Goal: Contribute content: Contribute content

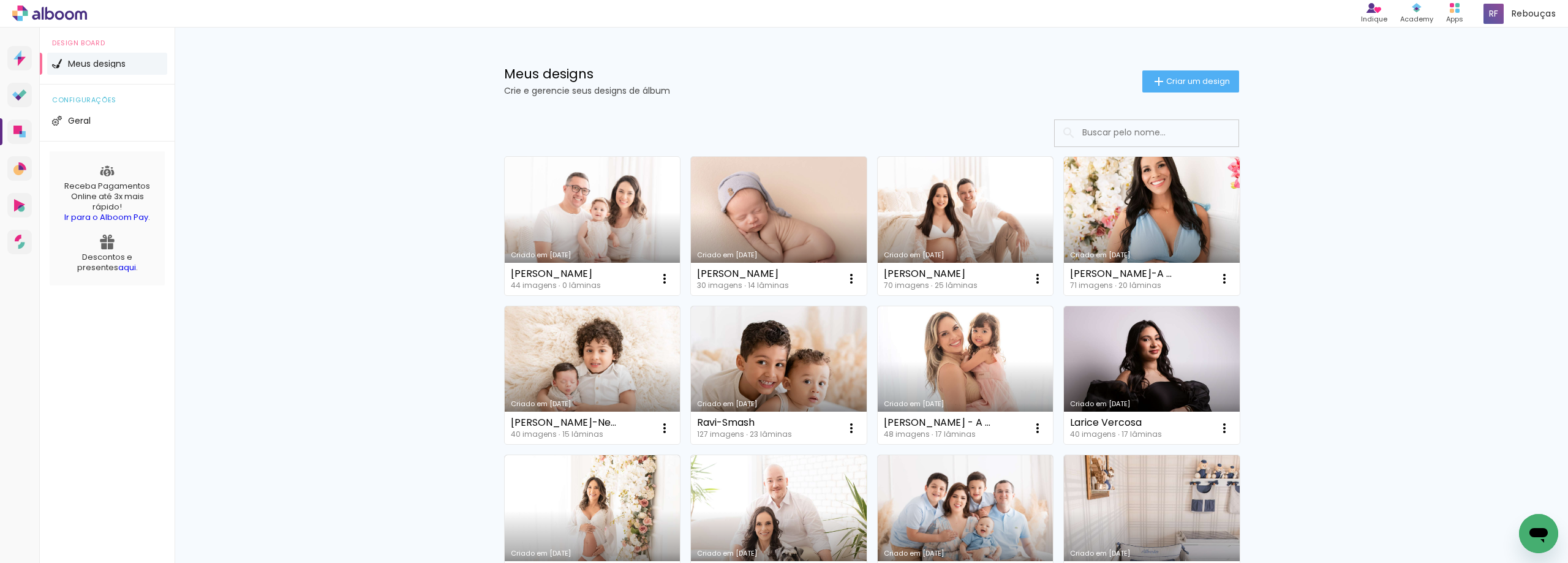
click at [652, 210] on link "Criado em [DATE]" at bounding box center [593, 226] width 176 height 138
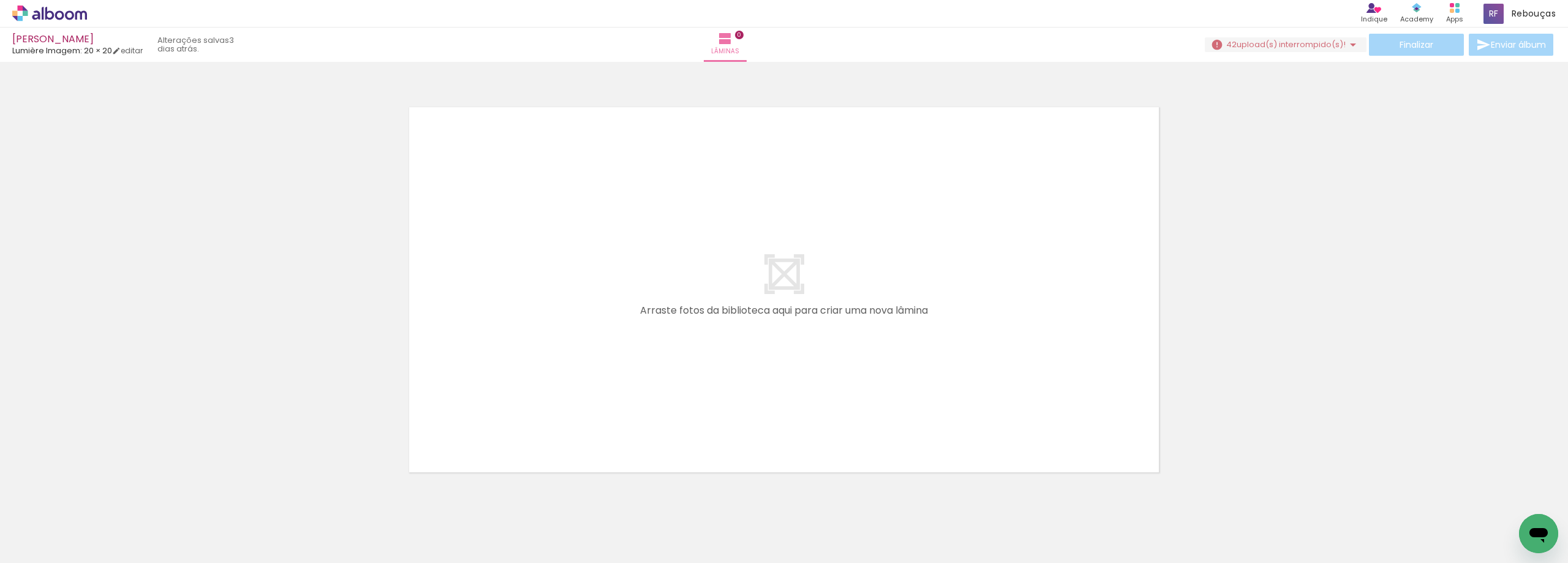
click at [1319, 39] on span "upload(s) interrompido(s)!" at bounding box center [1291, 45] width 109 height 12
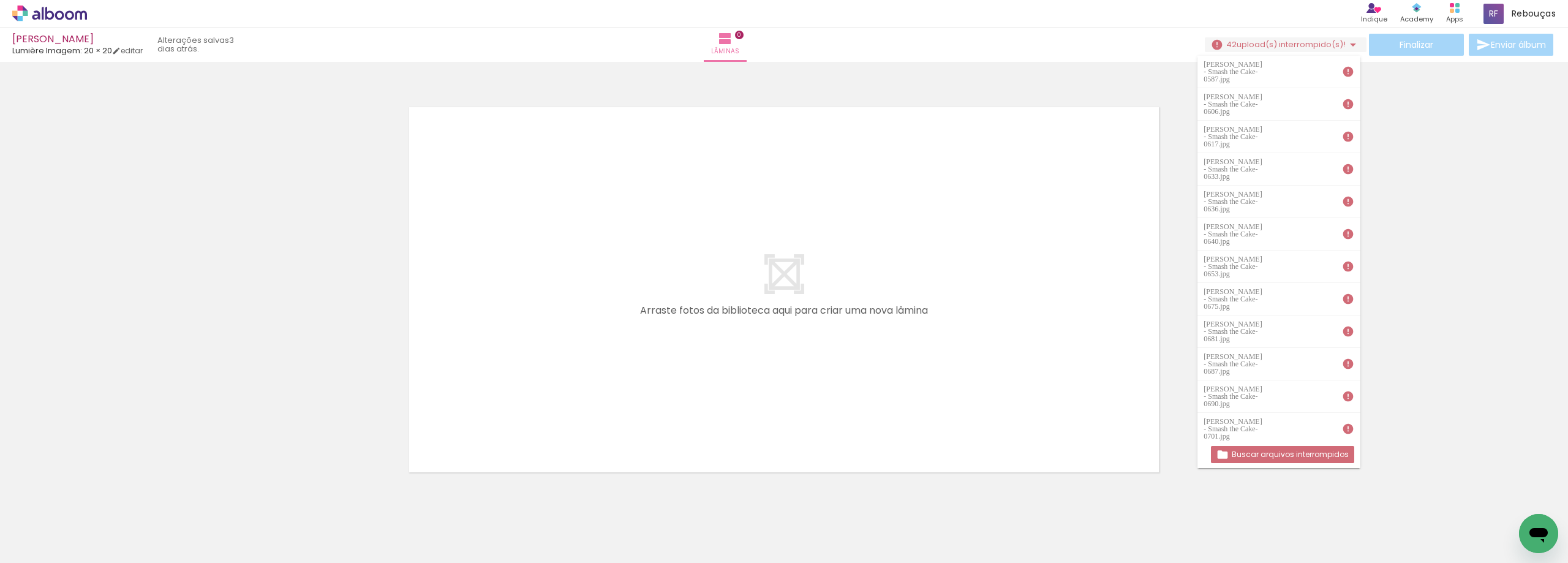
click at [0, 0] on slot "Buscar arquivos interrompidos" at bounding box center [0, 0] width 0 height 0
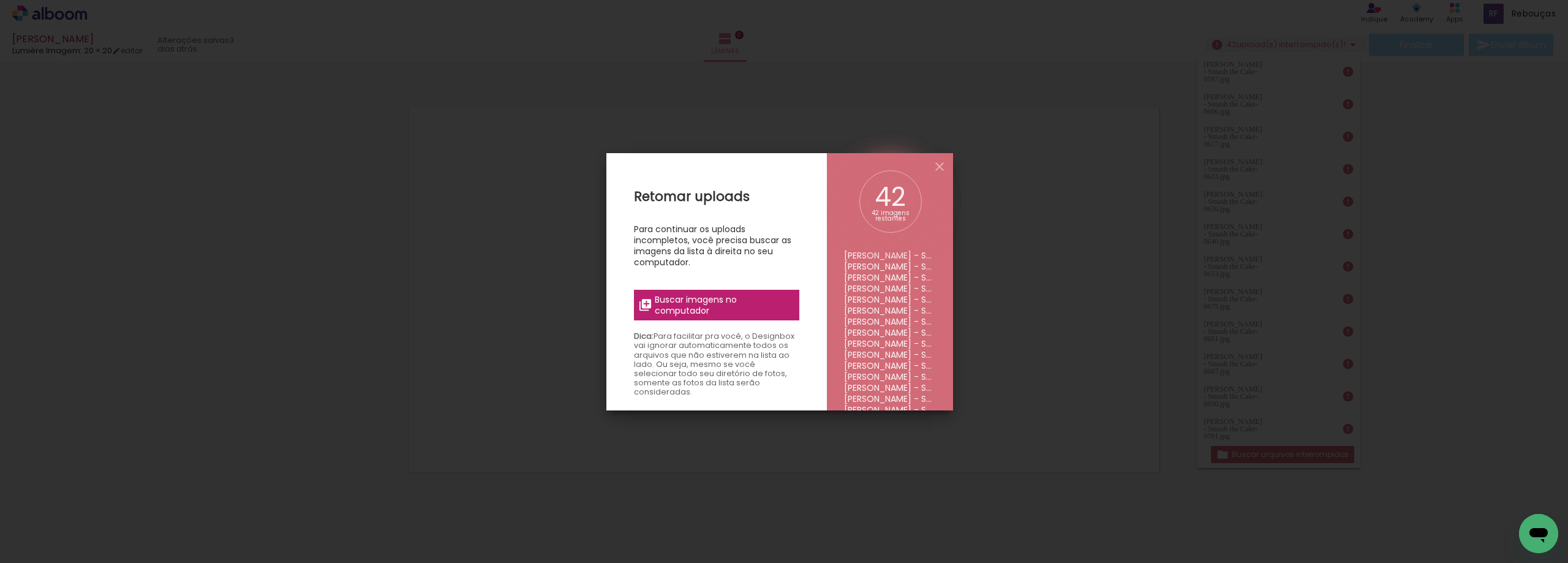
click at [689, 304] on span "Buscar imagens no computador" at bounding box center [723, 305] width 137 height 22
click at [0, 0] on input "file" at bounding box center [0, 0] width 0 height 0
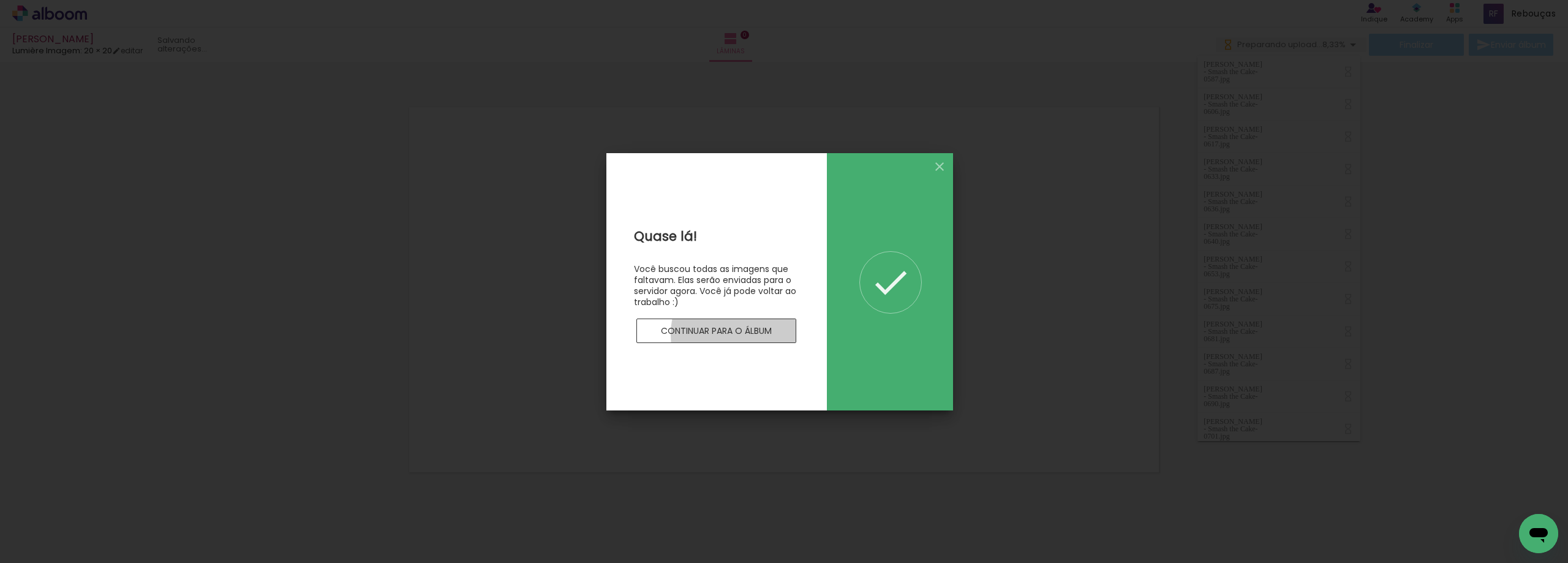
click at [0, 0] on slot "Continuar para o álbum" at bounding box center [0, 0] width 0 height 0
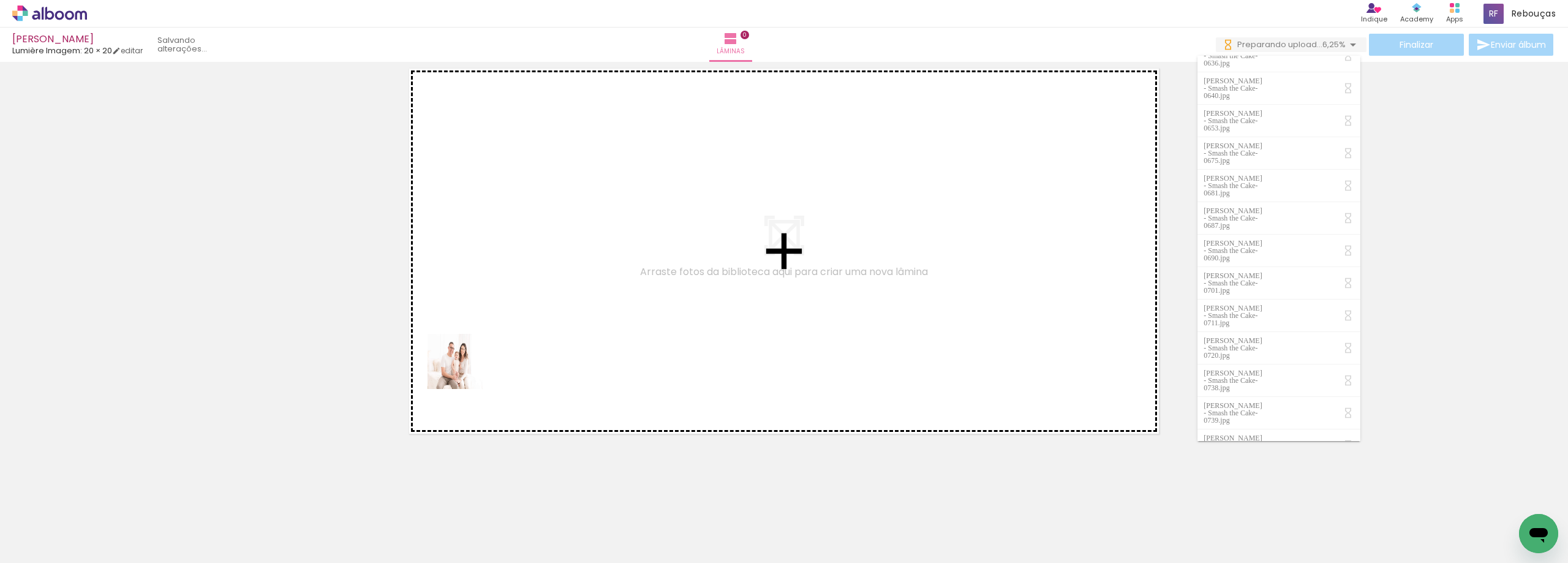
drag, startPoint x: 122, startPoint y: 523, endPoint x: 498, endPoint y: 406, distance: 393.8
click at [572, 327] on quentale-workspace at bounding box center [784, 282] width 1568 height 563
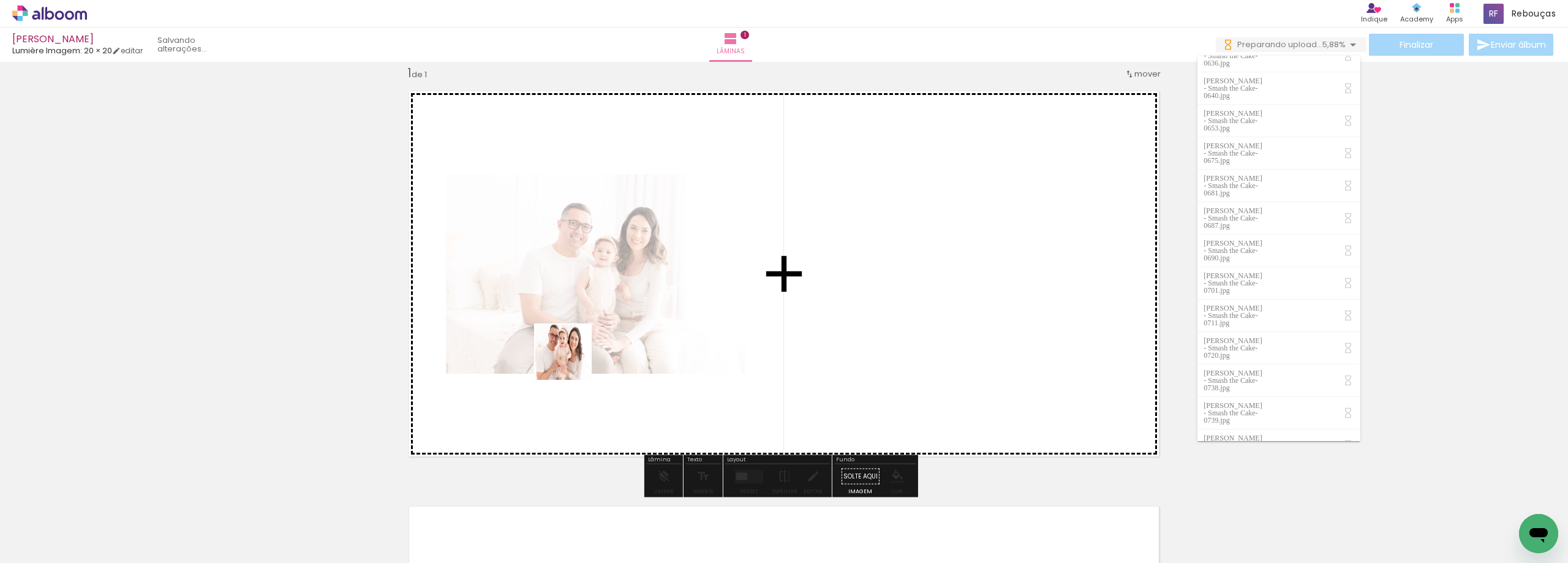
drag, startPoint x: 371, startPoint y: 453, endPoint x: 572, endPoint y: 362, distance: 220.6
click at [572, 362] on quentale-workspace at bounding box center [784, 282] width 1568 height 563
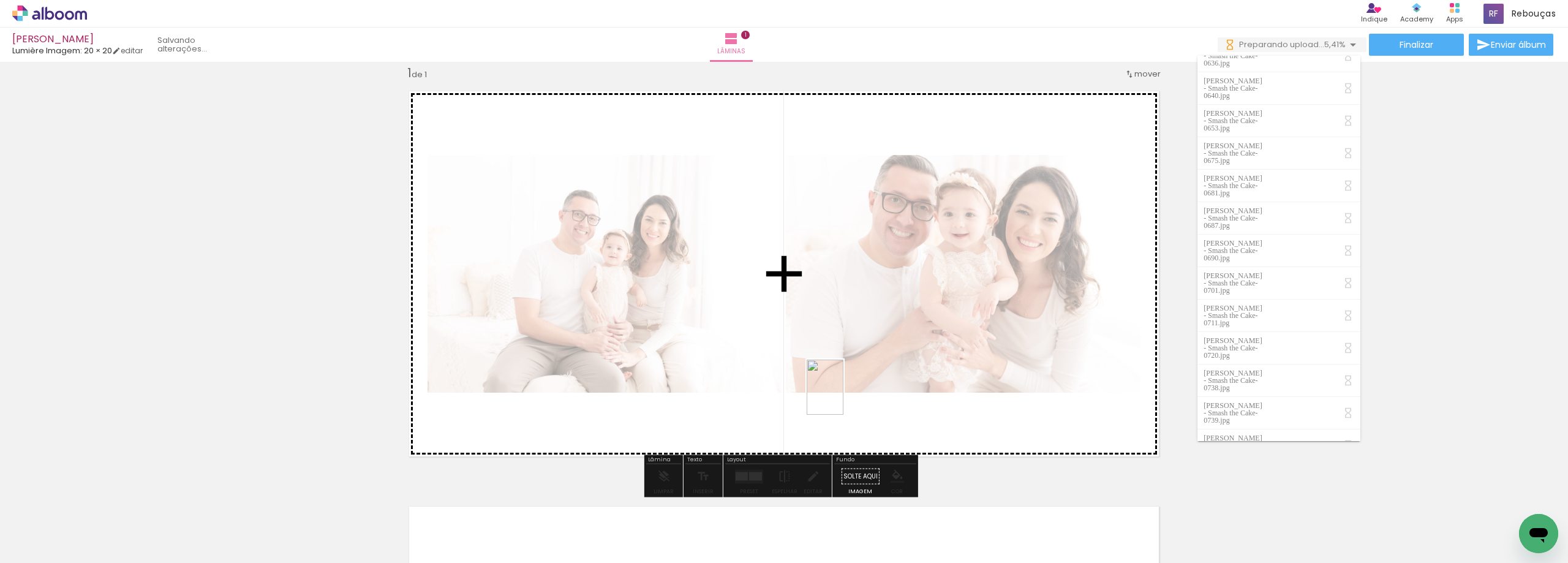
drag, startPoint x: 329, startPoint y: 516, endPoint x: 843, endPoint y: 396, distance: 527.8
click at [843, 396] on quentale-workspace at bounding box center [784, 282] width 1568 height 563
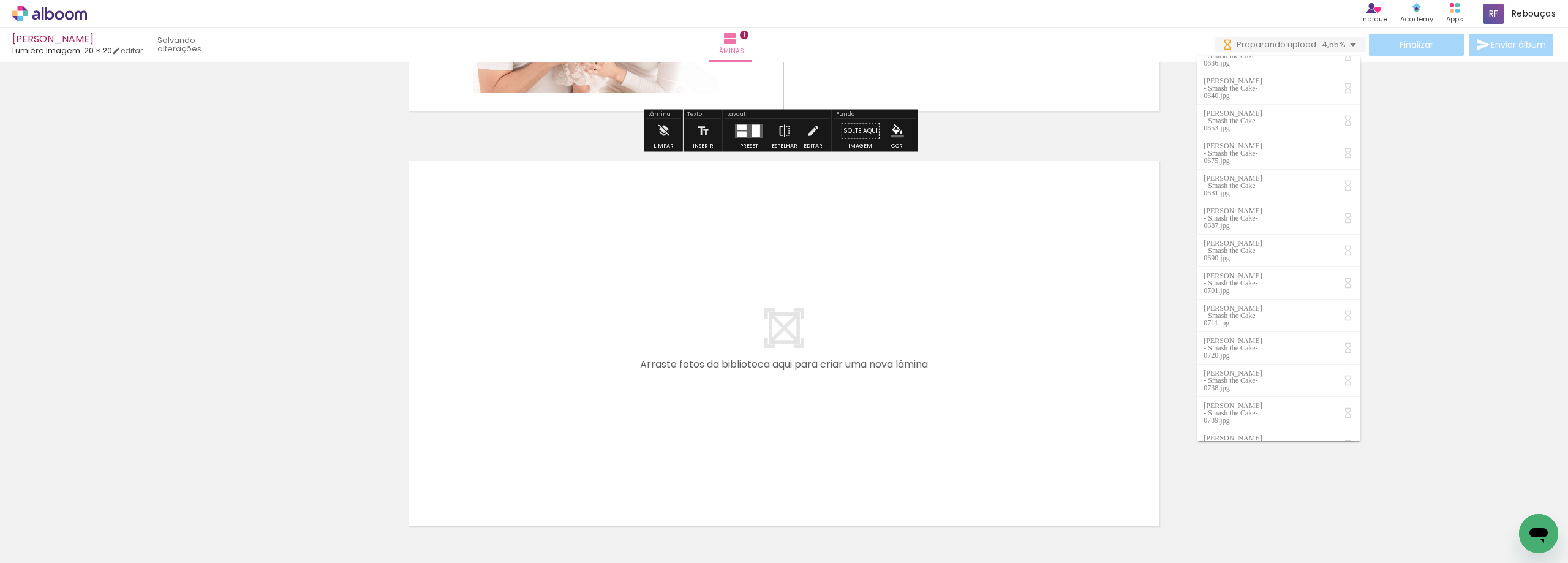
scroll to position [383, 0]
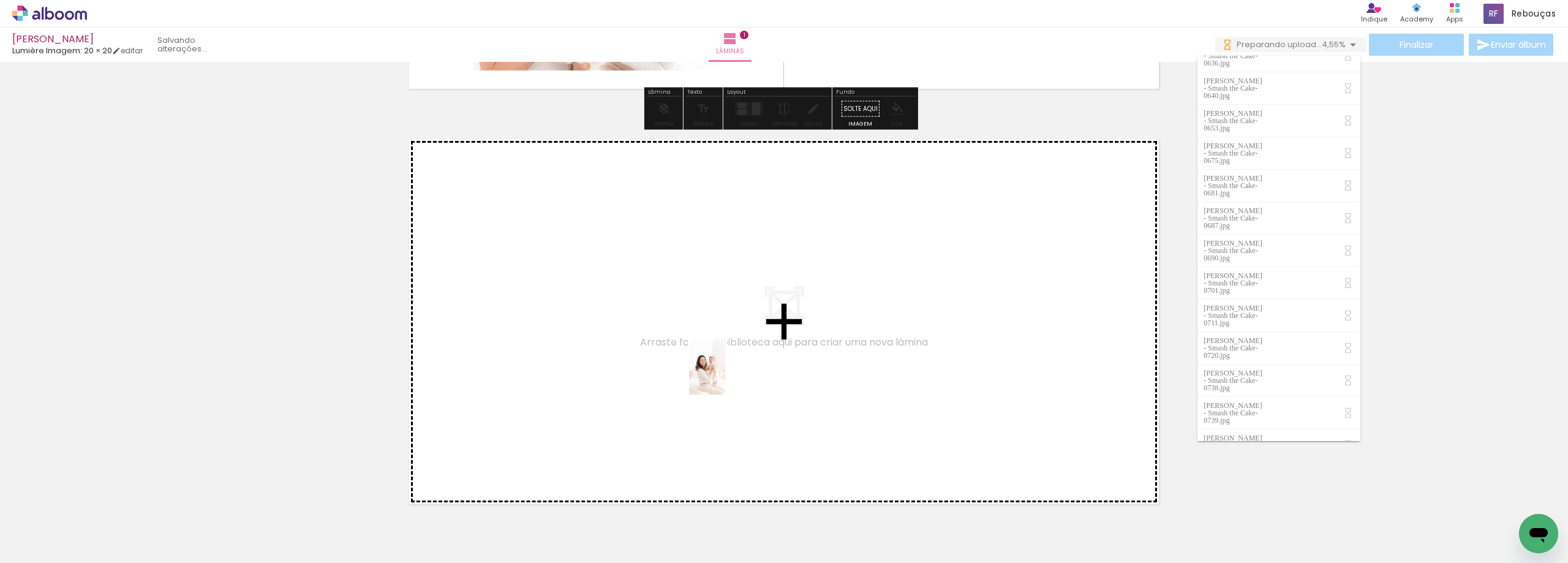
drag, startPoint x: 252, startPoint y: 526, endPoint x: 726, endPoint y: 376, distance: 497.2
click at [726, 376] on quentale-workspace at bounding box center [784, 282] width 1568 height 563
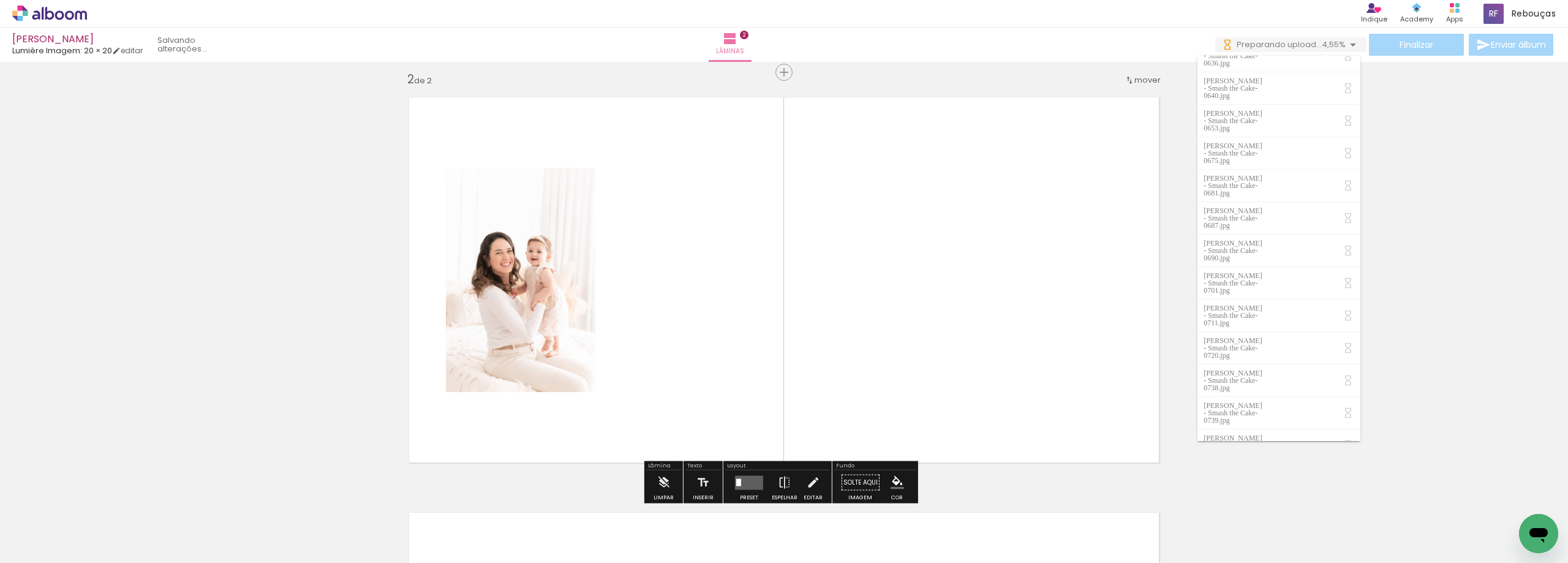
scroll to position [431, 0]
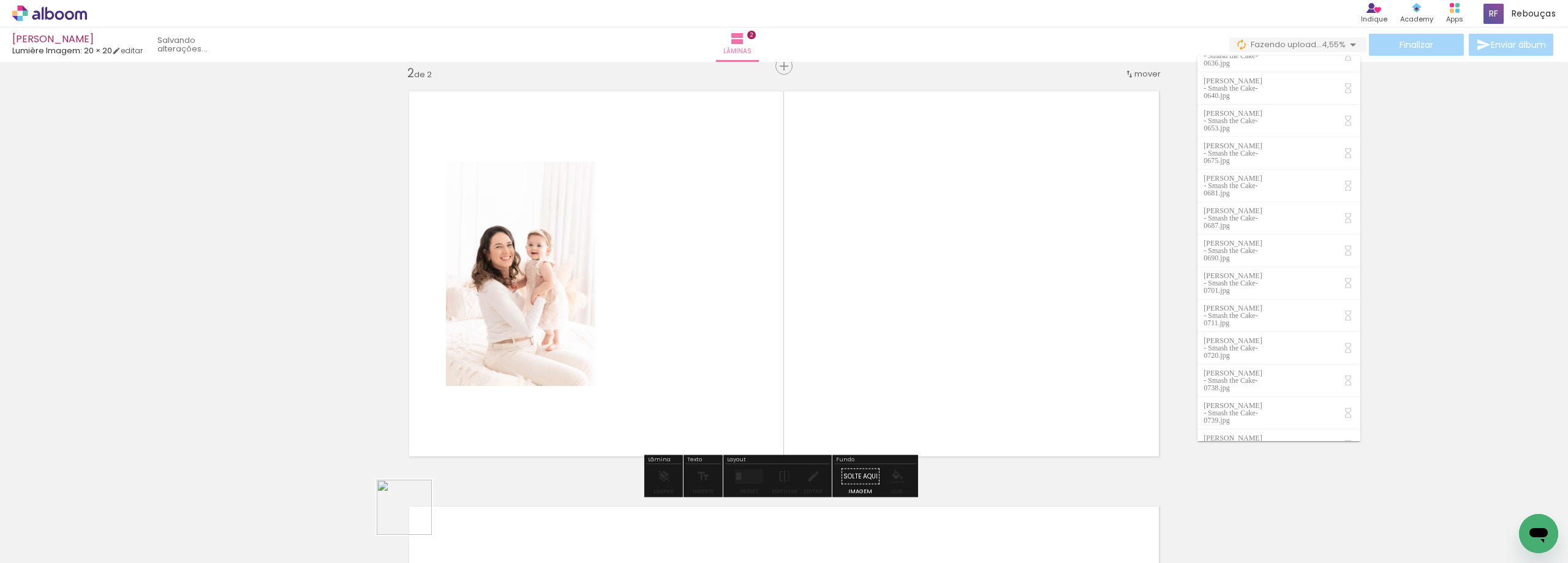
drag, startPoint x: 413, startPoint y: 516, endPoint x: 568, endPoint y: 459, distance: 165.1
click at [787, 255] on quentale-workspace at bounding box center [784, 282] width 1568 height 563
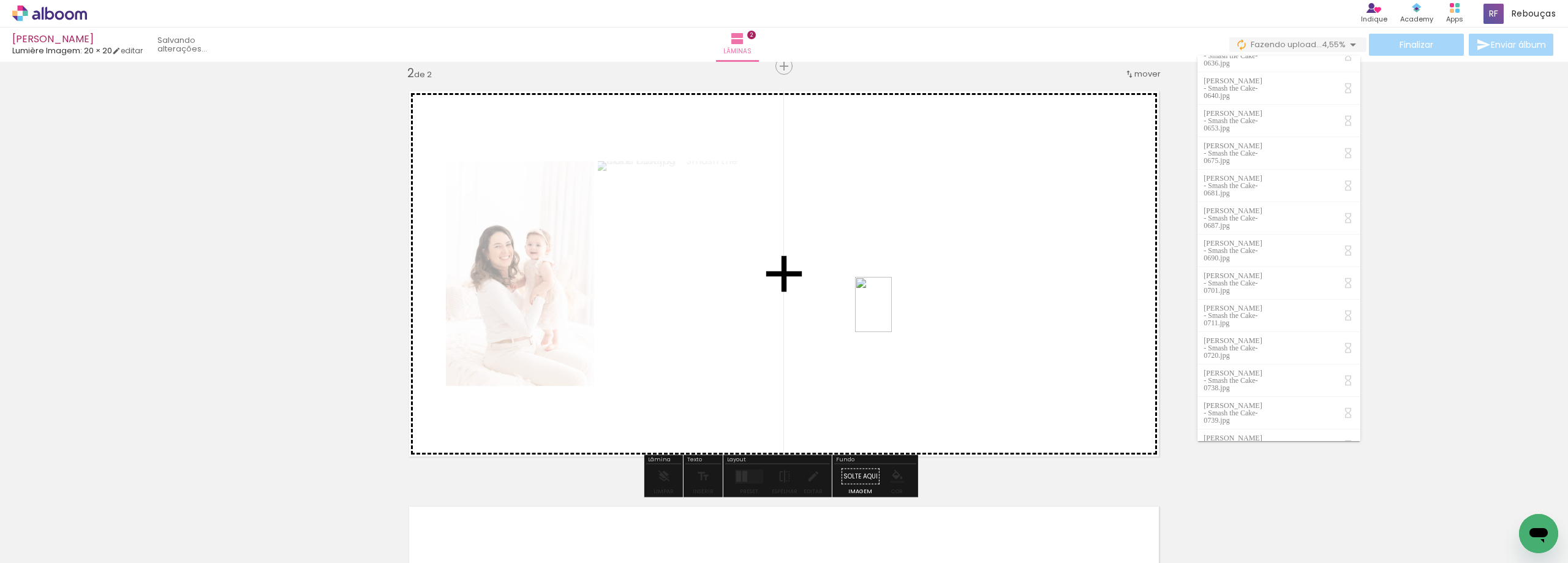
drag, startPoint x: 476, startPoint y: 514, endPoint x: 892, endPoint y: 314, distance: 461.6
click at [892, 314] on quentale-workspace at bounding box center [784, 282] width 1568 height 563
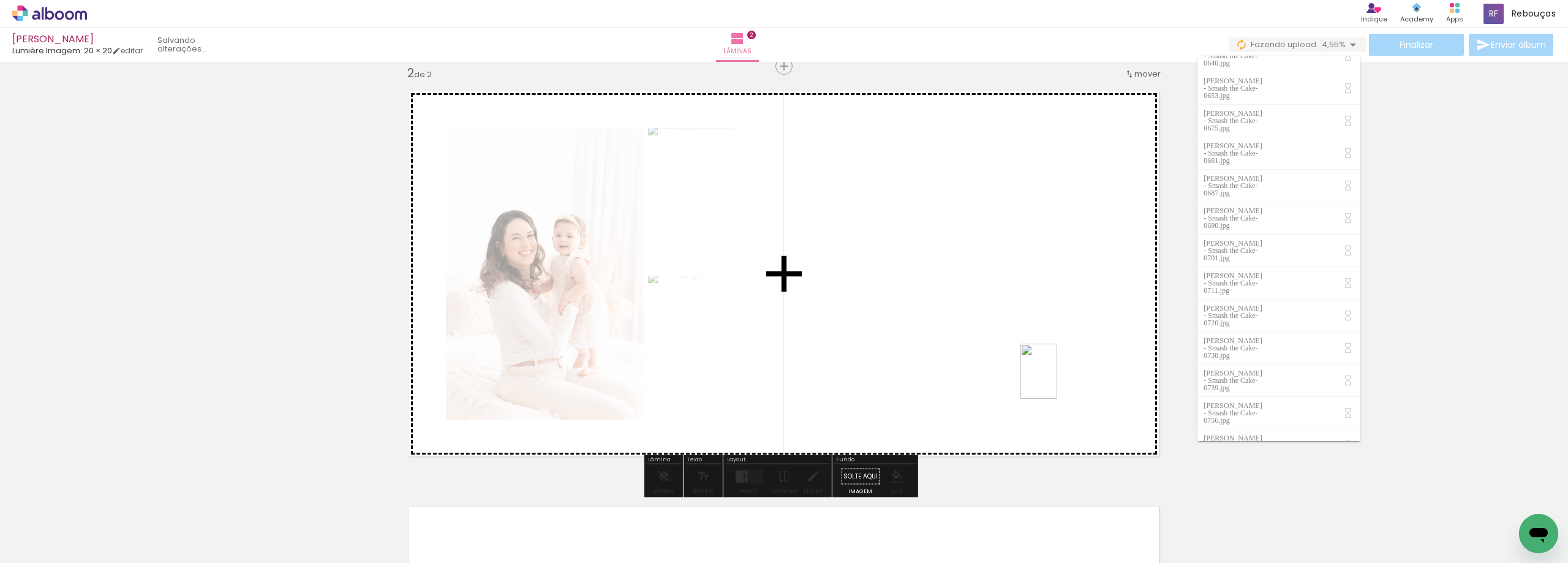
drag, startPoint x: 541, startPoint y: 512, endPoint x: 1057, endPoint y: 380, distance: 532.6
click at [1057, 380] on quentale-workspace at bounding box center [784, 282] width 1568 height 563
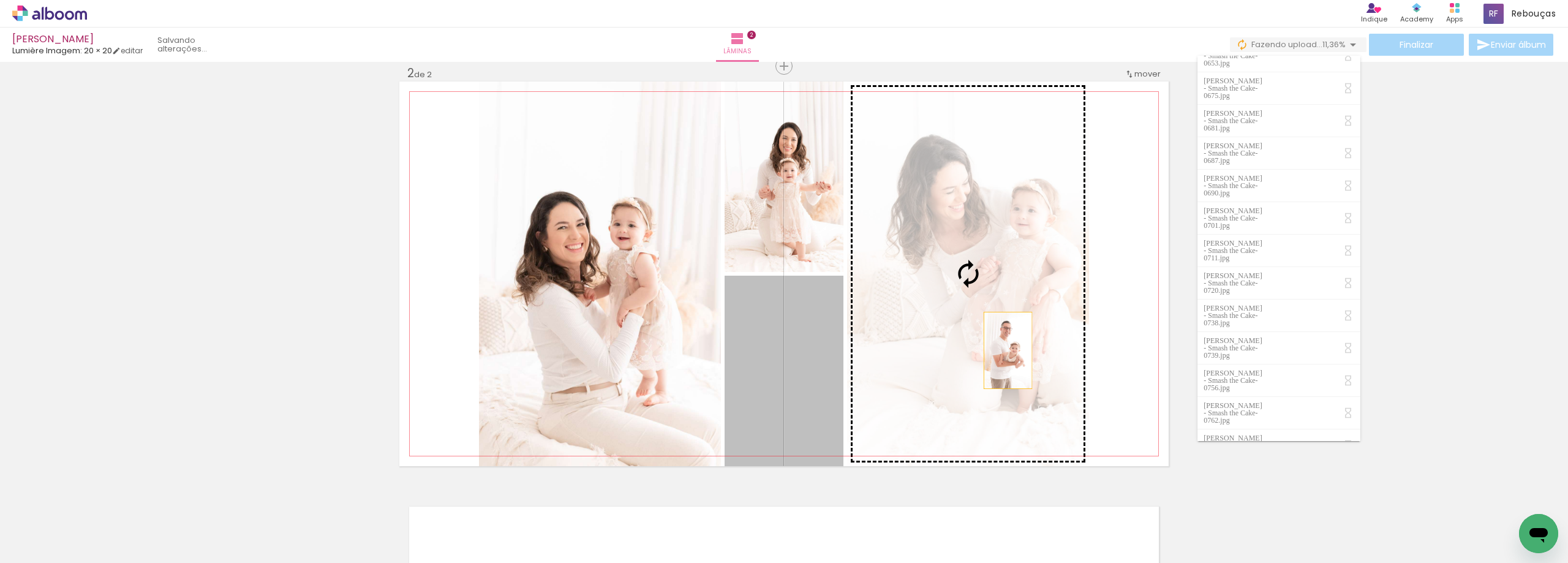
drag, startPoint x: 801, startPoint y: 419, endPoint x: 1003, endPoint y: 350, distance: 213.5
click at [0, 0] on slot at bounding box center [0, 0] width 0 height 0
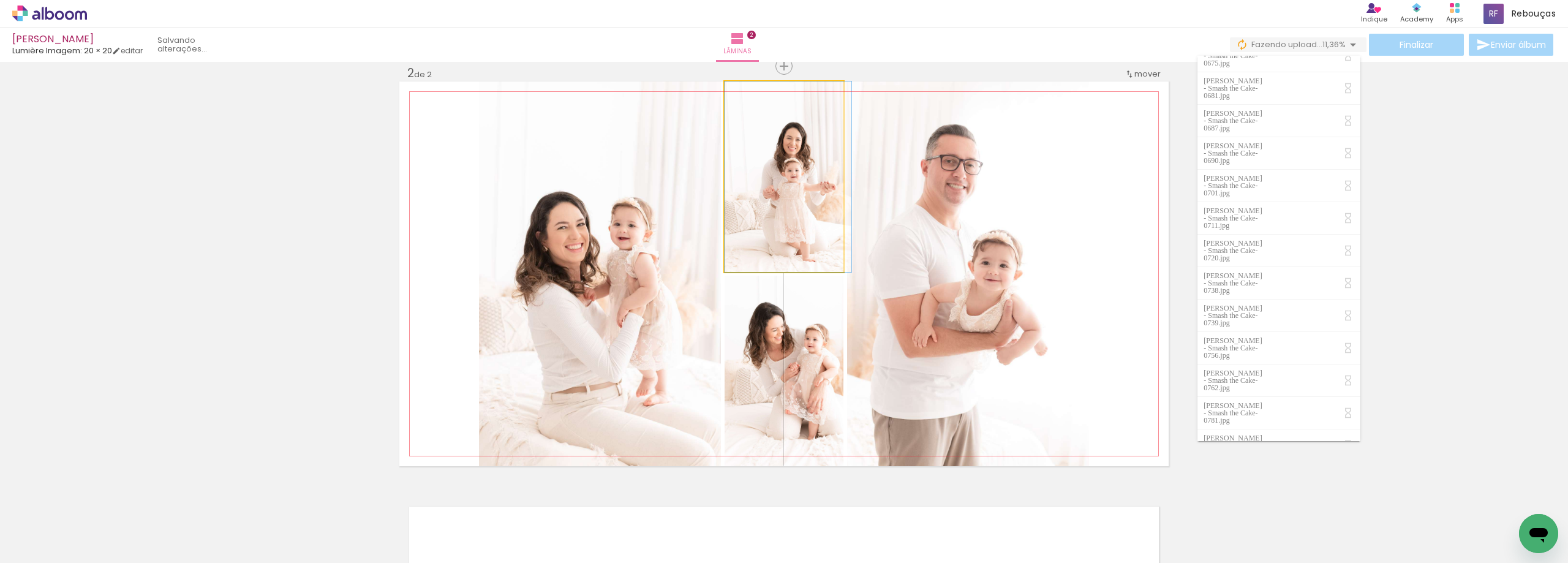
drag, startPoint x: 813, startPoint y: 219, endPoint x: 820, endPoint y: 219, distance: 7.0
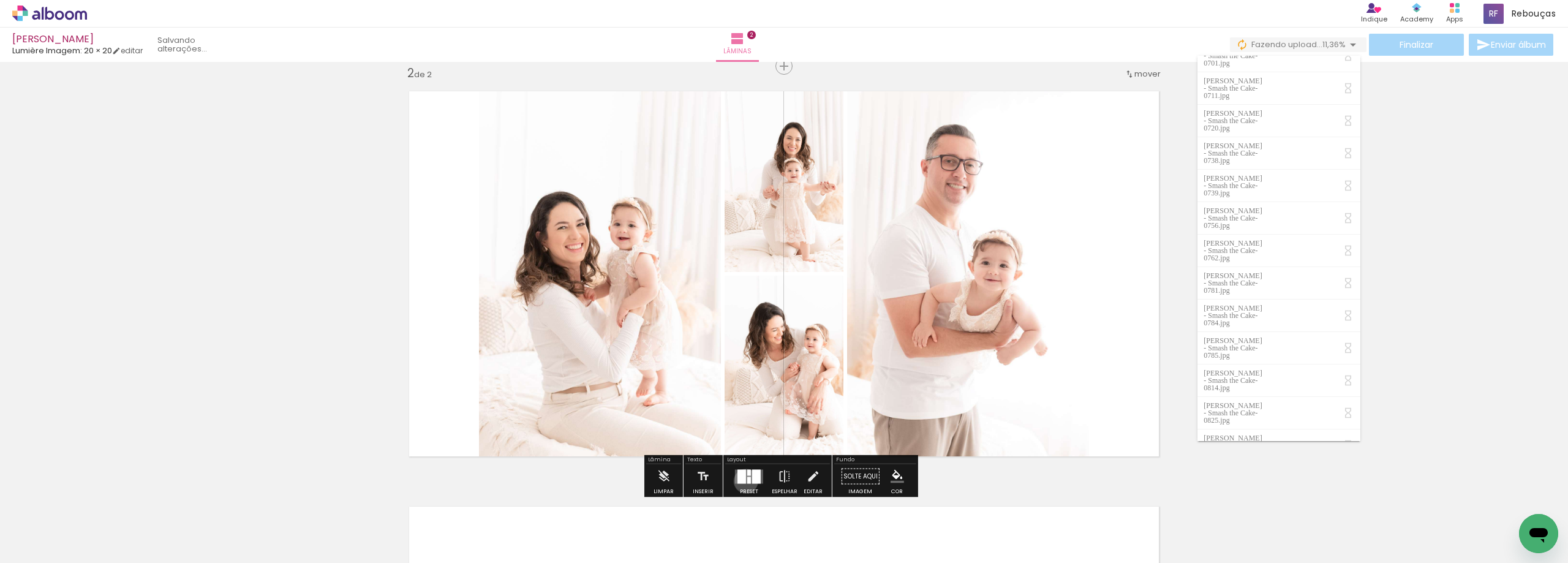
click at [743, 480] on div at bounding box center [741, 476] width 9 height 14
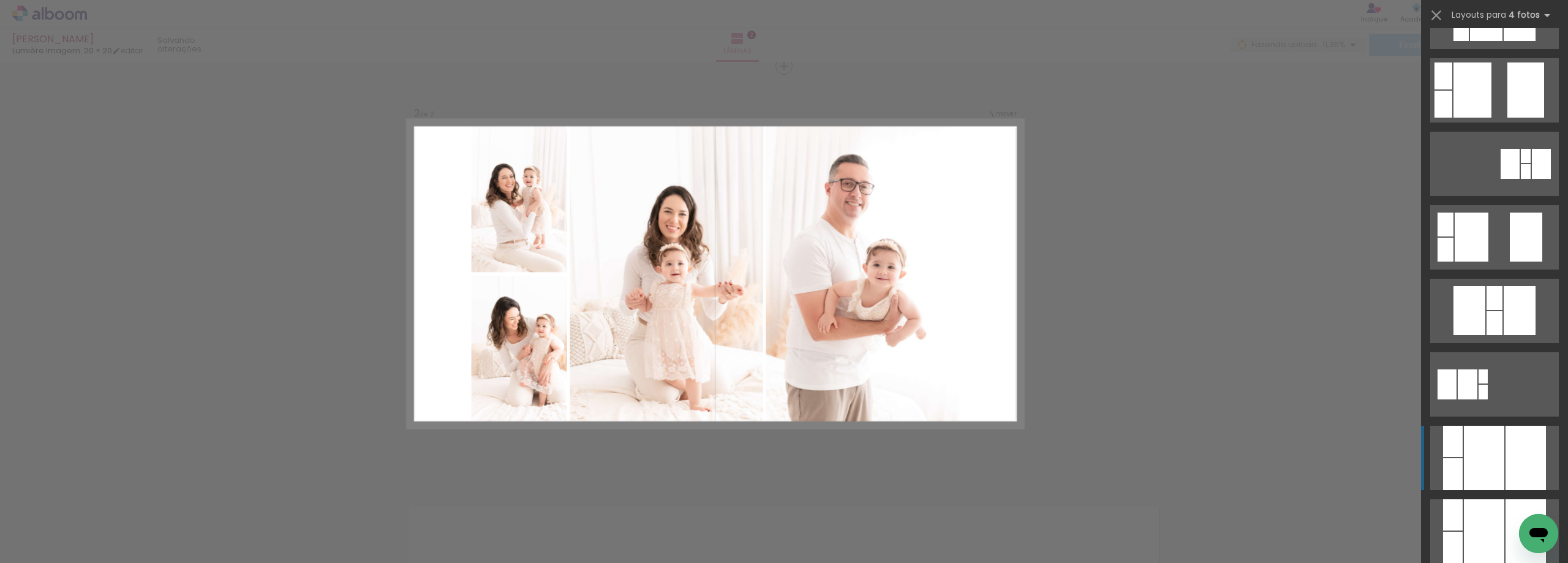
scroll to position [1102, 0]
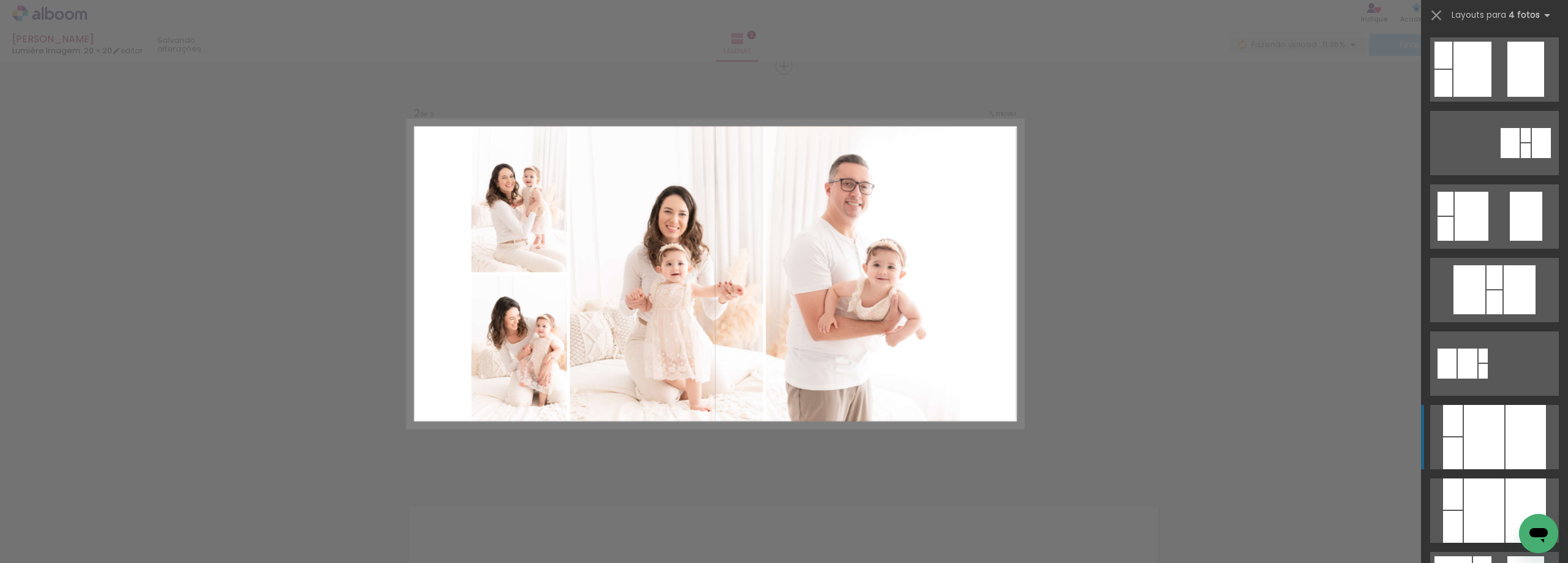
click at [1506, 434] on div at bounding box center [1526, 437] width 41 height 64
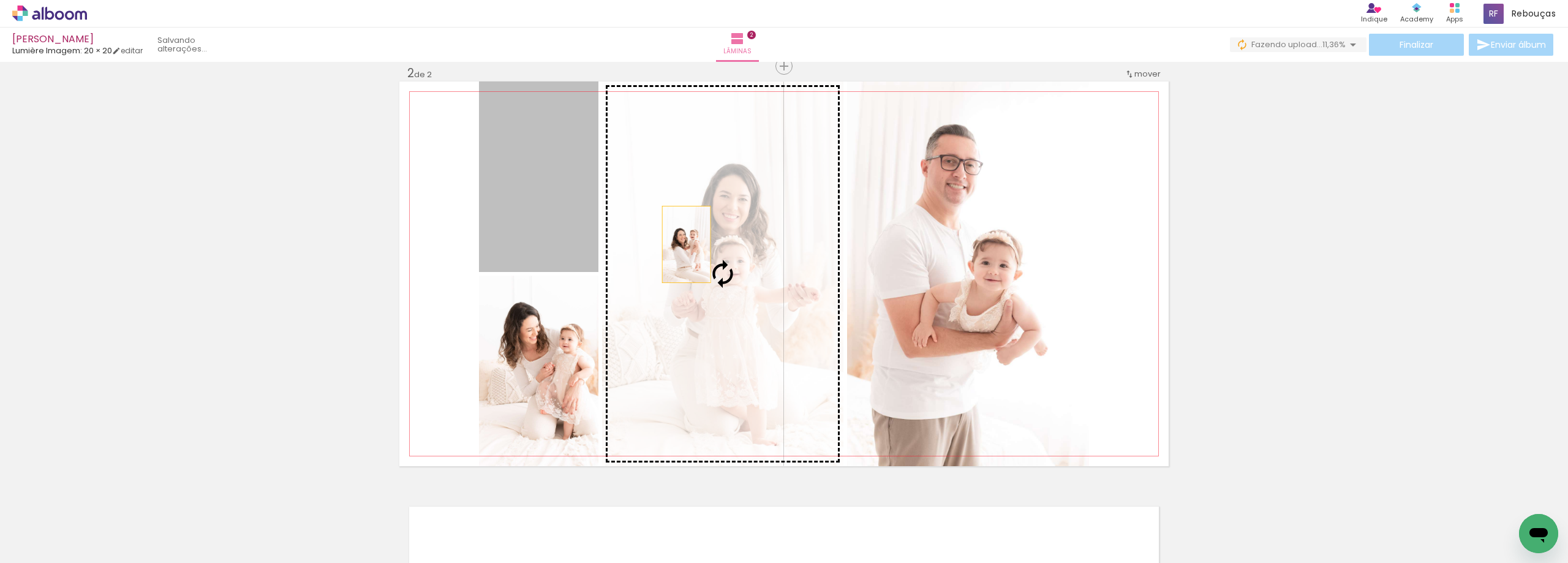
drag, startPoint x: 558, startPoint y: 213, endPoint x: 683, endPoint y: 245, distance: 129.0
click at [0, 0] on slot at bounding box center [0, 0] width 0 height 0
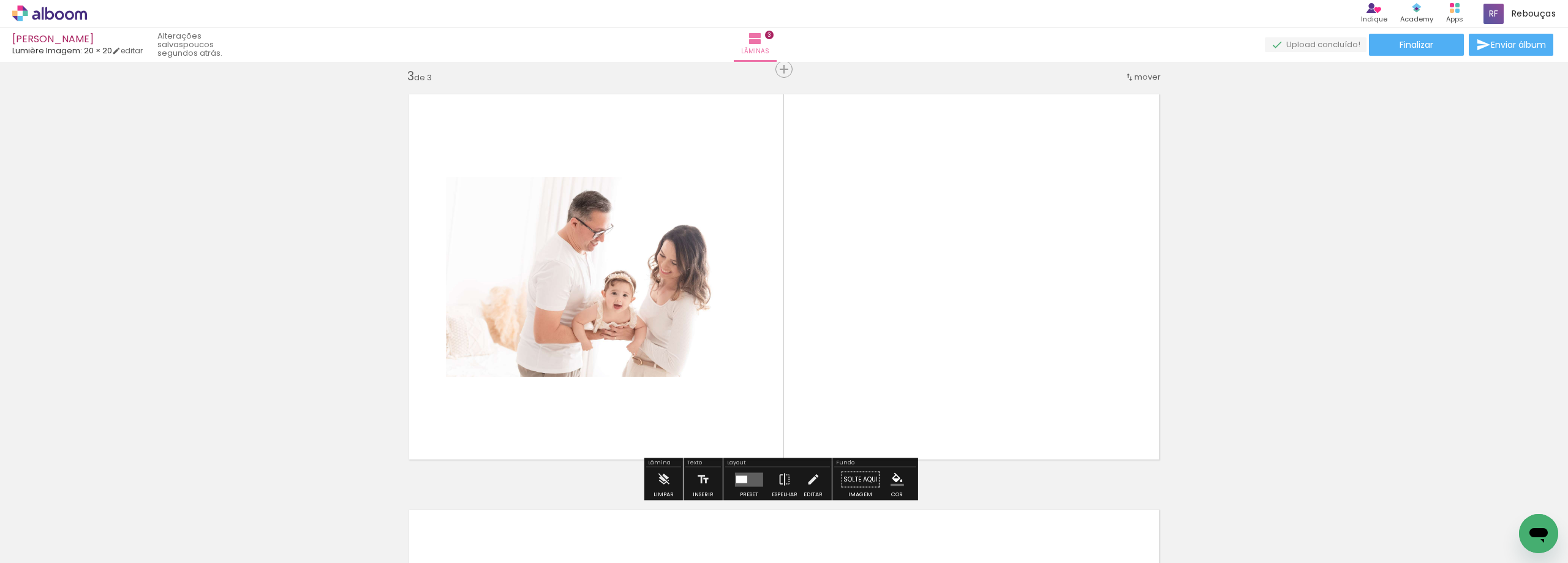
scroll to position [846, 0]
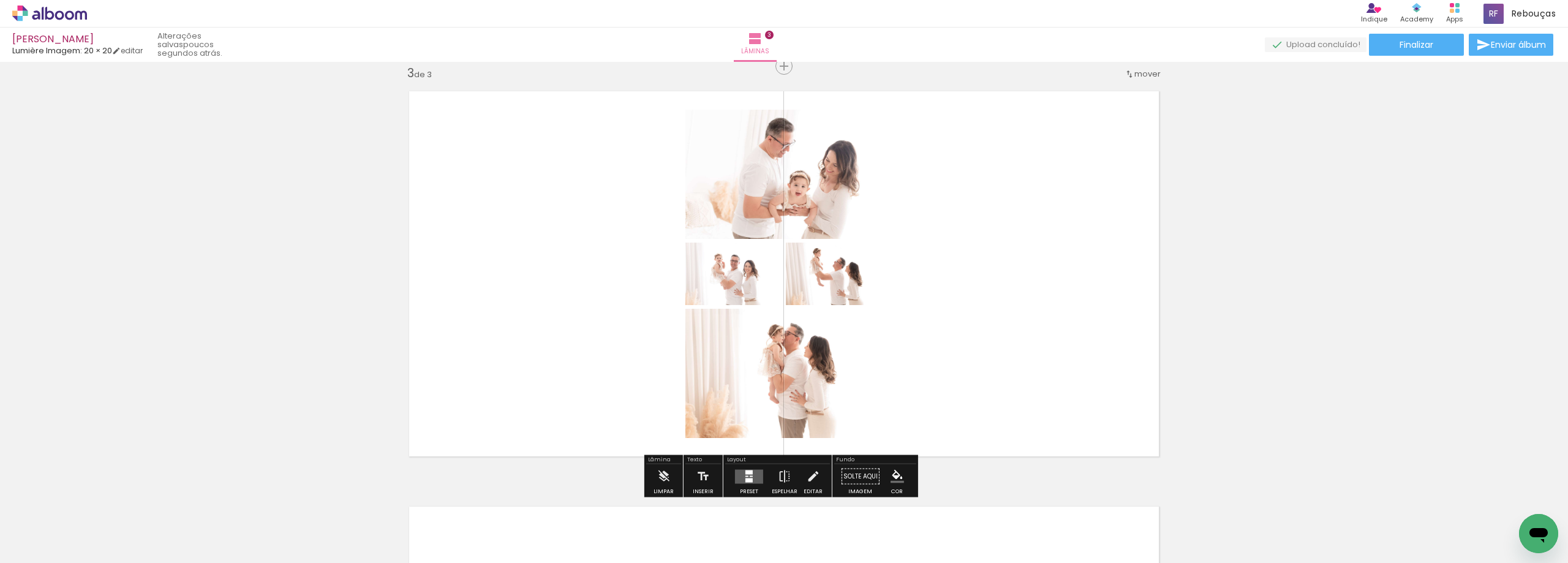
click at [0, 0] on div "Confirmar Cancelar" at bounding box center [0, 0] width 0 height 0
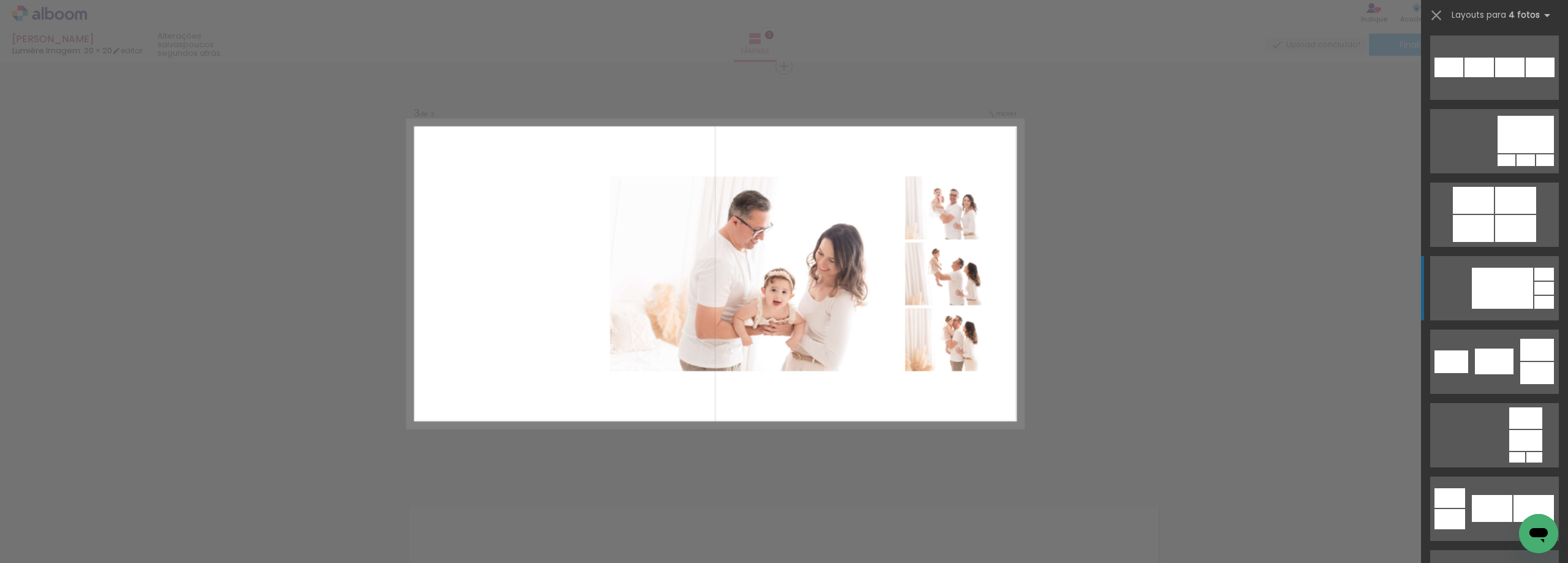
scroll to position [2921, 0]
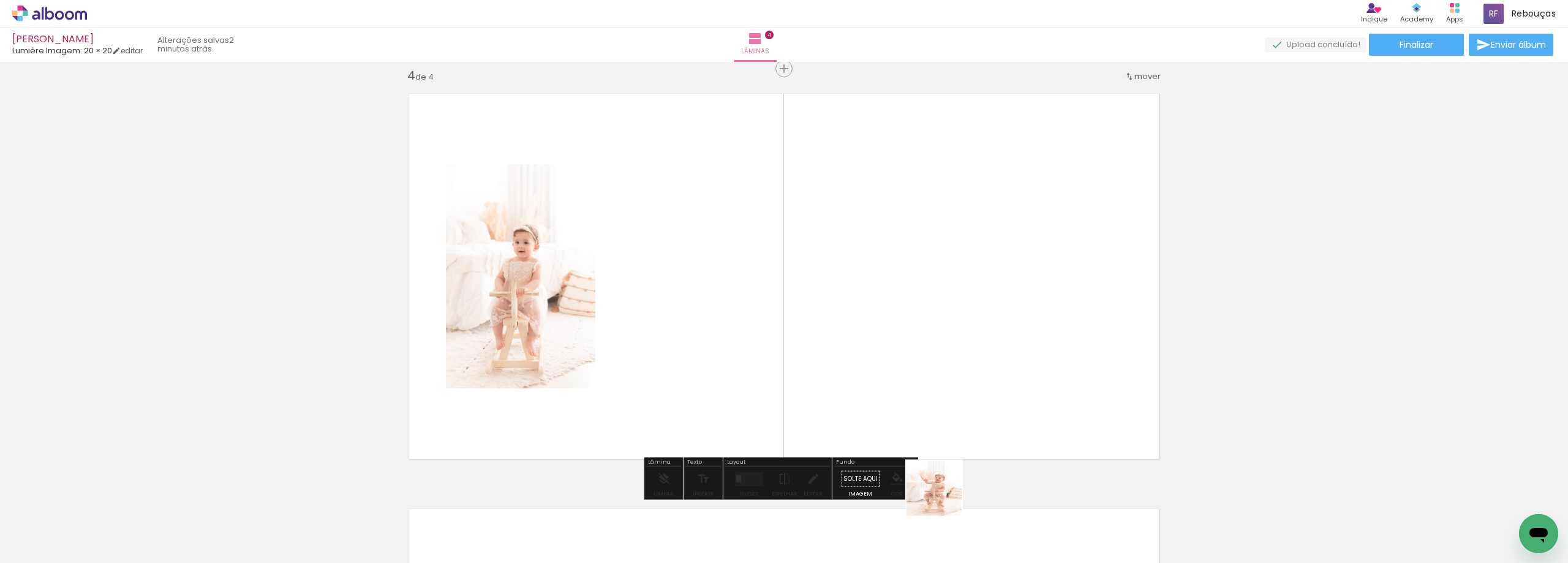
scroll to position [1261, 0]
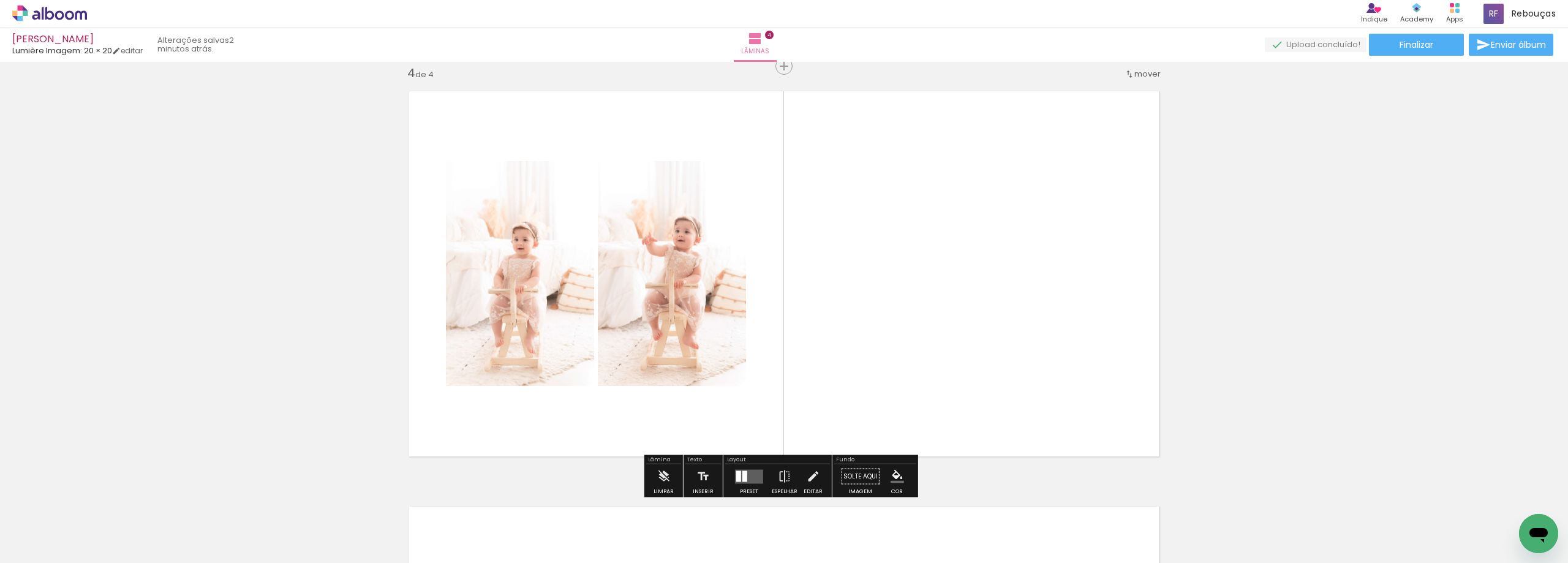
click at [0, 0] on div "Confirmar Cancelar" at bounding box center [0, 0] width 0 height 0
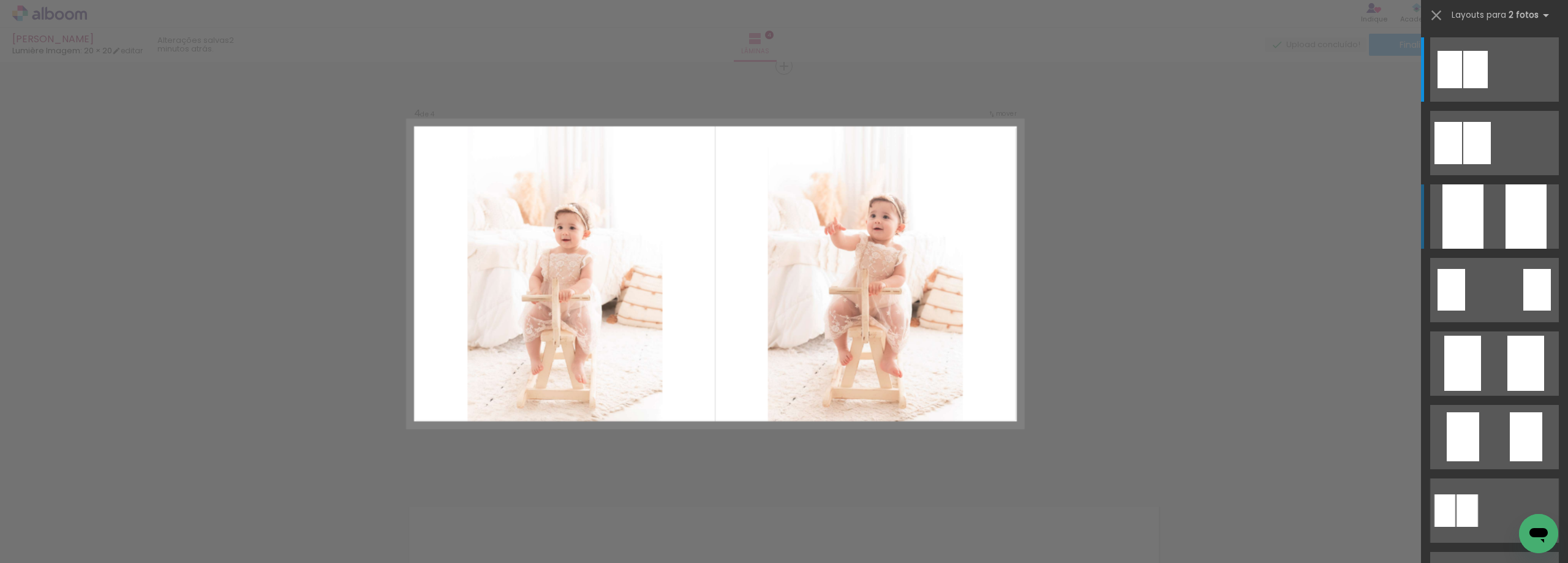
click at [1473, 219] on div at bounding box center [1462, 217] width 41 height 64
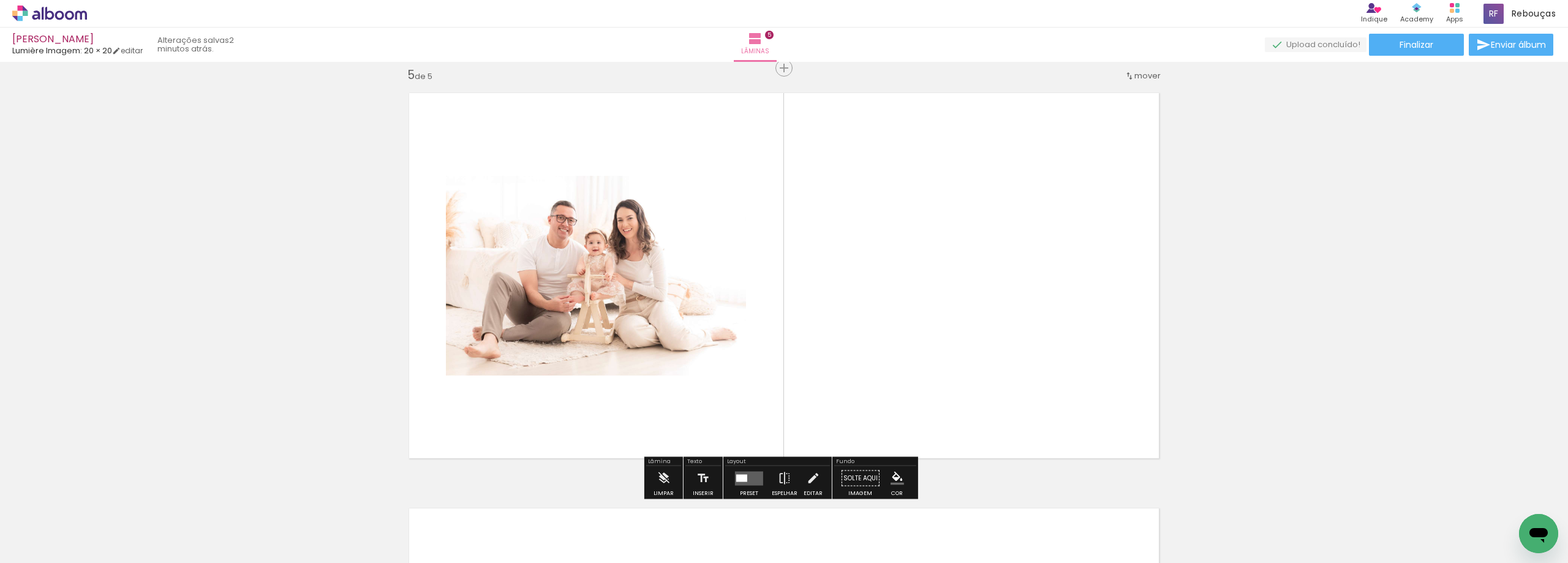
scroll to position [1677, 0]
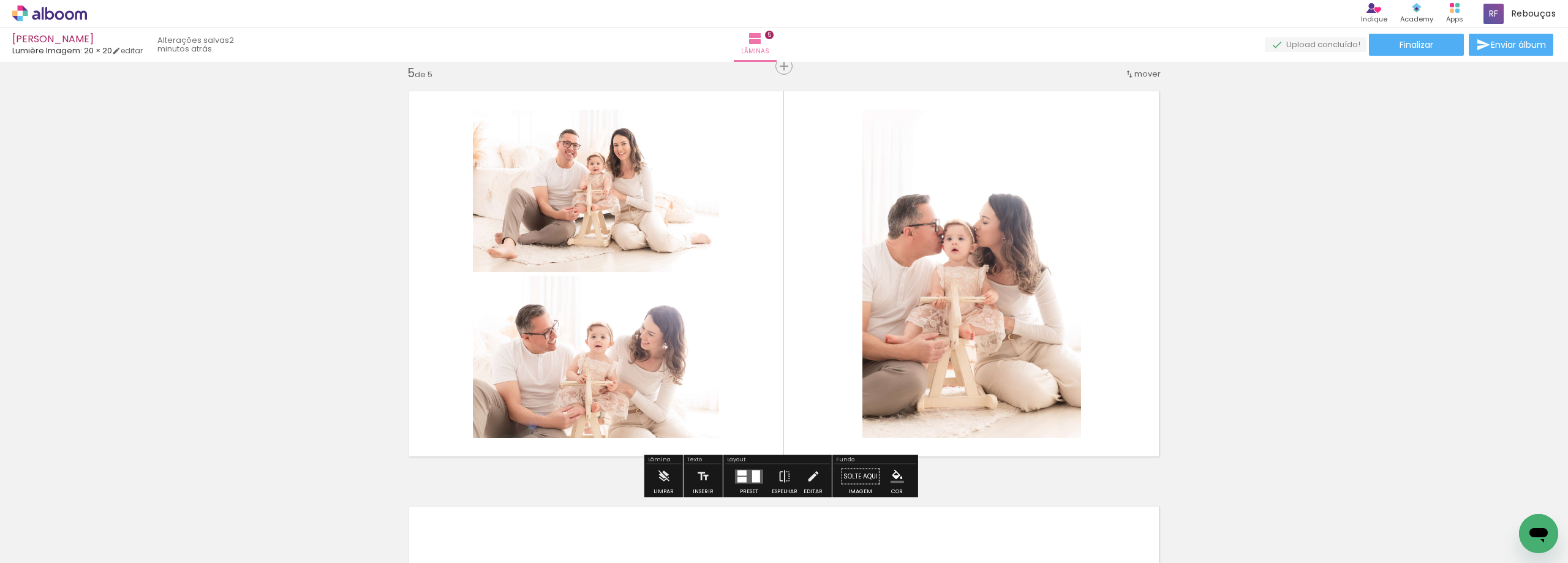
click at [0, 0] on div "Confirmar Cancelar" at bounding box center [0, 0] width 0 height 0
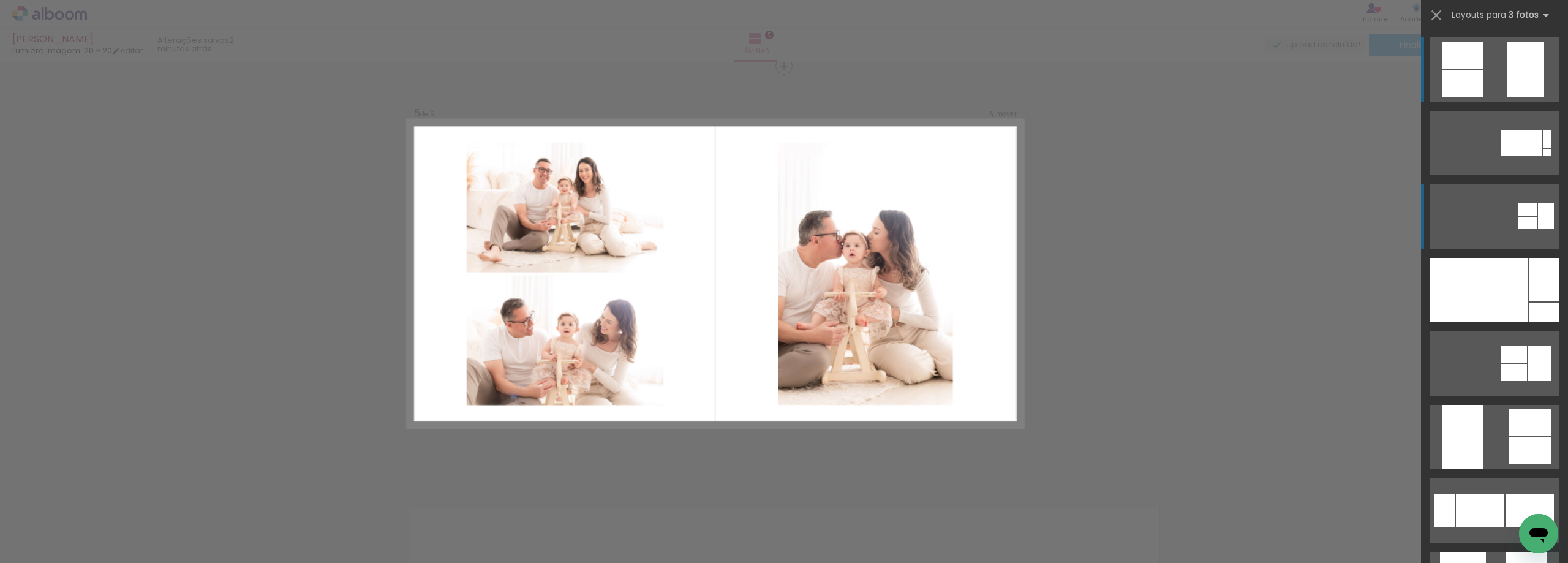
click at [1495, 111] on quentale-layouter at bounding box center [1494, 143] width 129 height 64
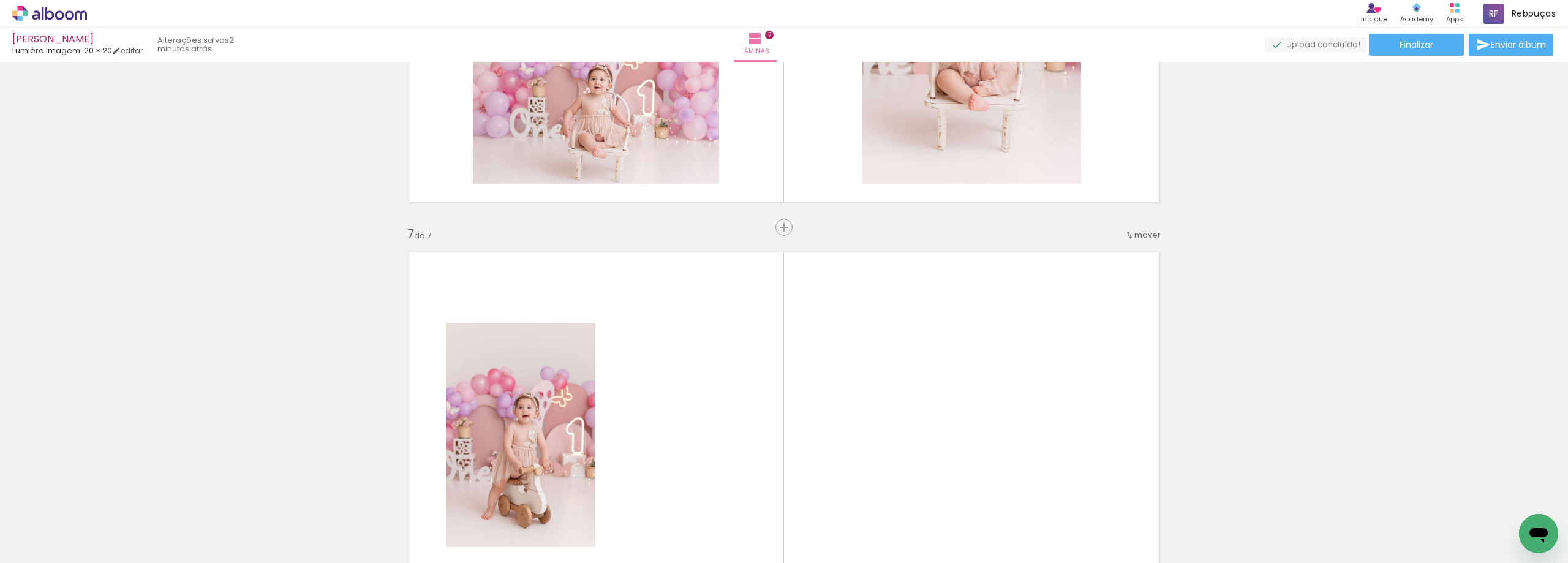
scroll to position [2333, 0]
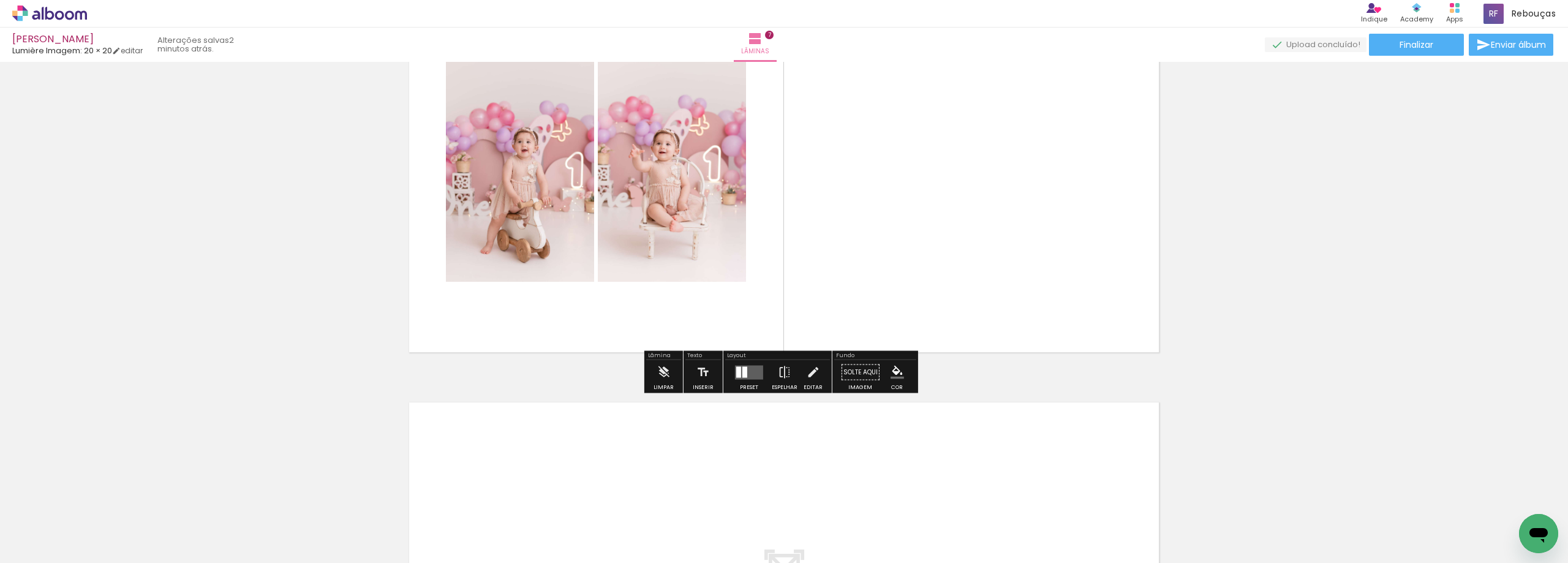
click at [0, 0] on div "Confirmar Cancelar" at bounding box center [0, 0] width 0 height 0
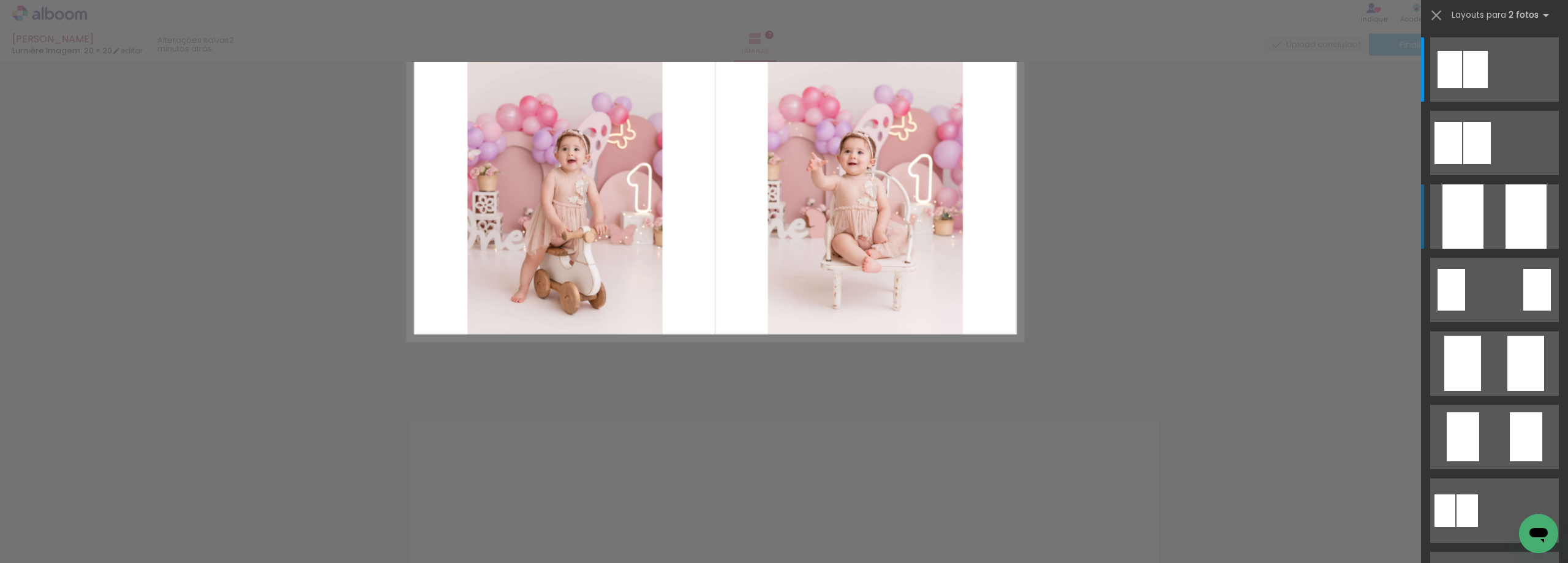
click at [1485, 175] on quentale-layouter at bounding box center [1494, 143] width 129 height 64
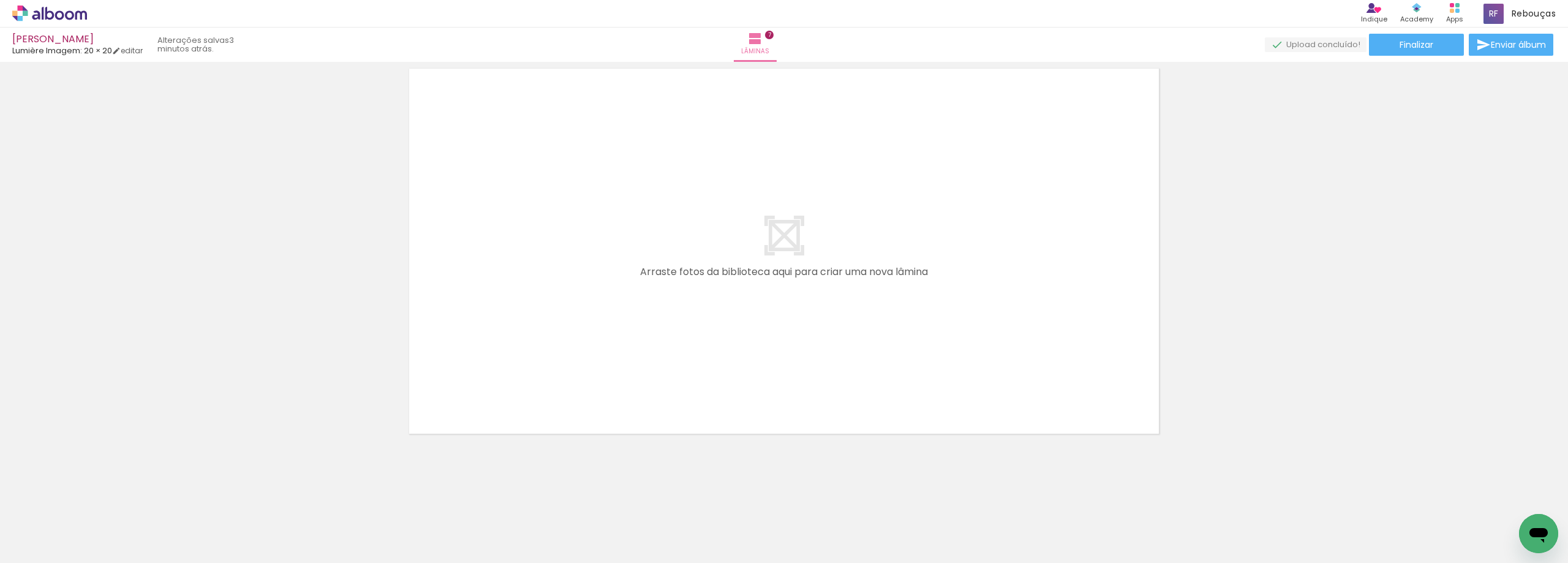
scroll to position [0, 815]
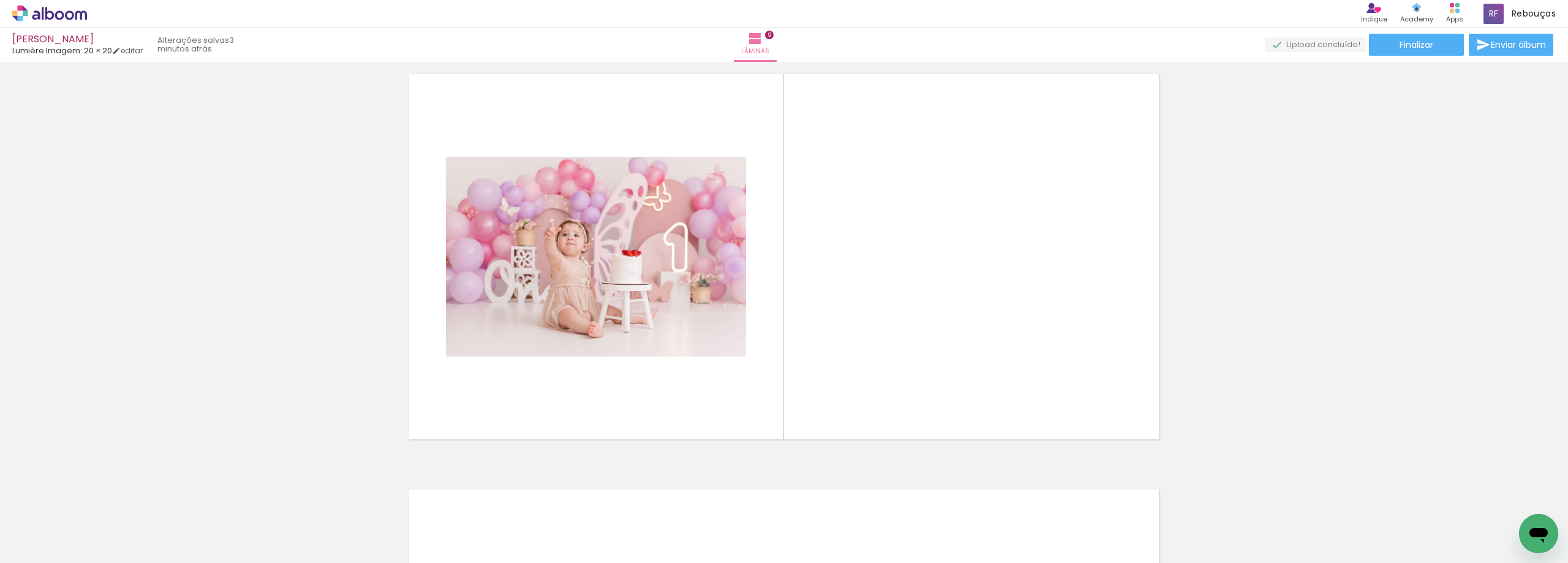
scroll to position [3337, 0]
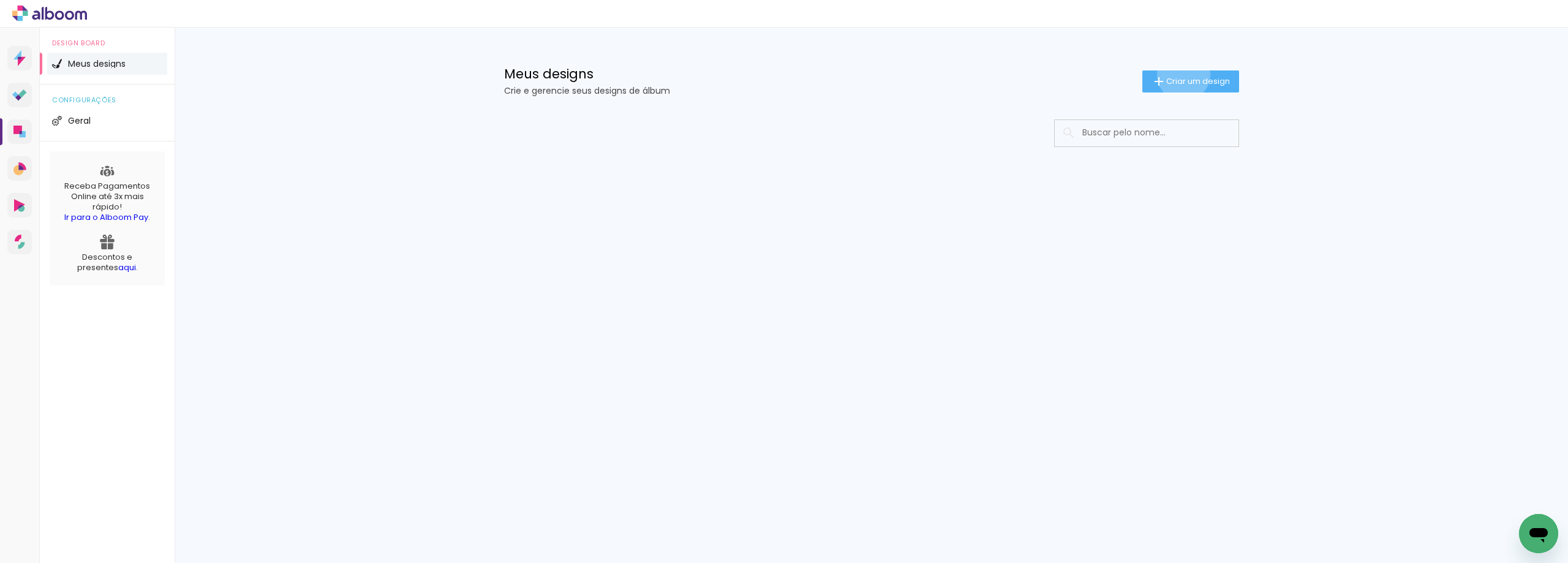
click at [1179, 75] on paper-button "Criar um design" at bounding box center [1190, 81] width 96 height 22
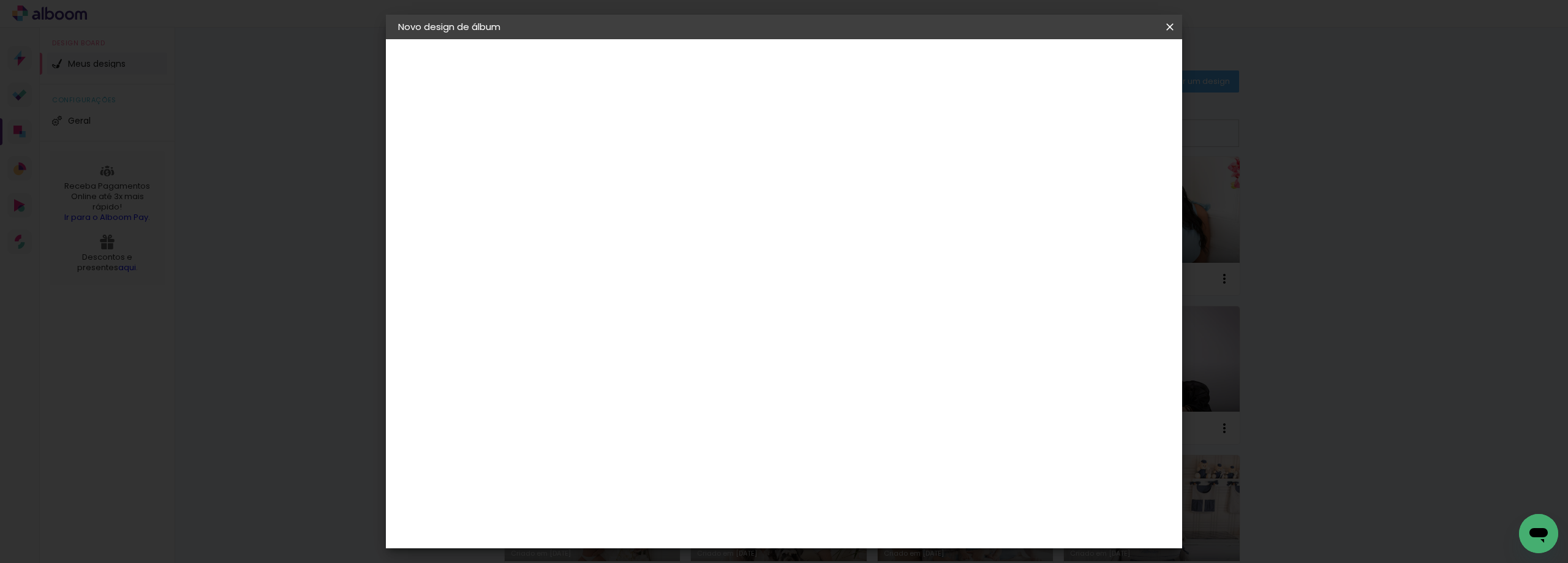
click at [599, 166] on input at bounding box center [599, 164] width 0 height 19
type input "Marina"
click at [0, 0] on slot "Avançar" at bounding box center [0, 0] width 0 height 0
click at [675, 236] on input at bounding box center [629, 232] width 123 height 15
type input "lum"
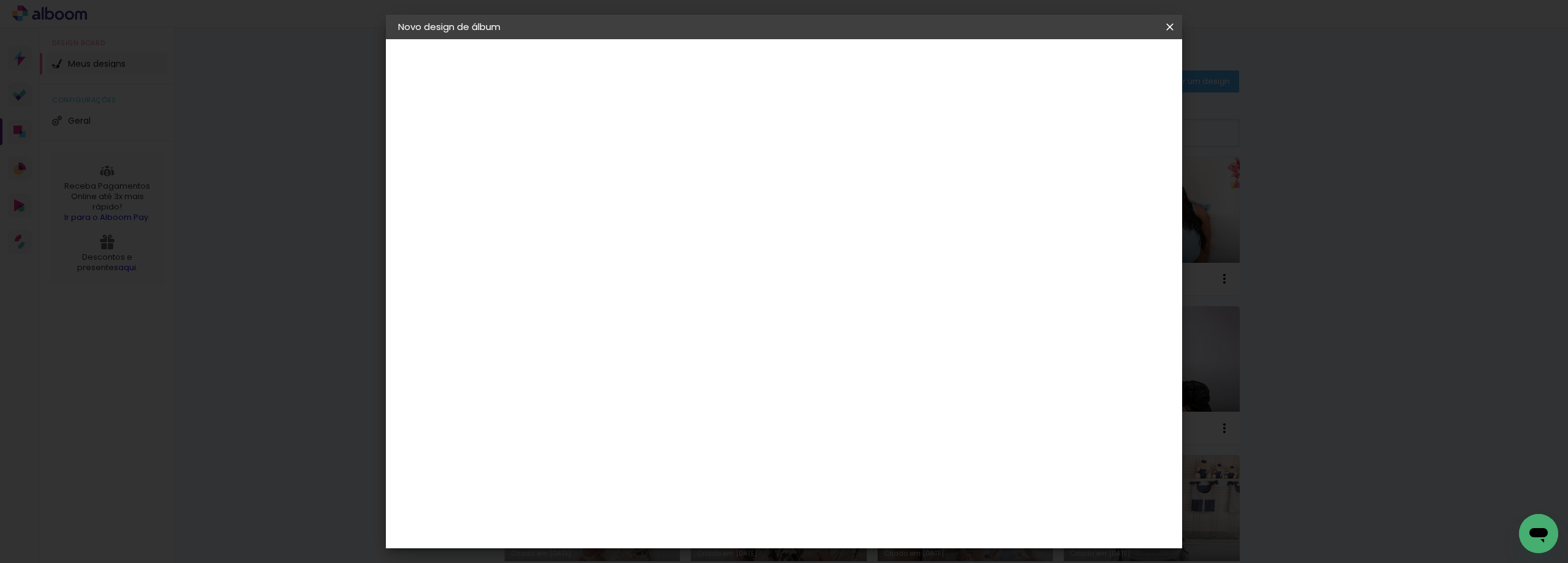
type paper-input "lum"
click at [631, 276] on div "Lumière Imagem" at bounding box center [611, 280] width 41 height 20
click at [0, 0] on slot "Avançar" at bounding box center [0, 0] width 0 height 0
click at [646, 204] on input "text" at bounding box center [622, 213] width 48 height 19
click at [0, 0] on slot "Nuit" at bounding box center [0, 0] width 0 height 0
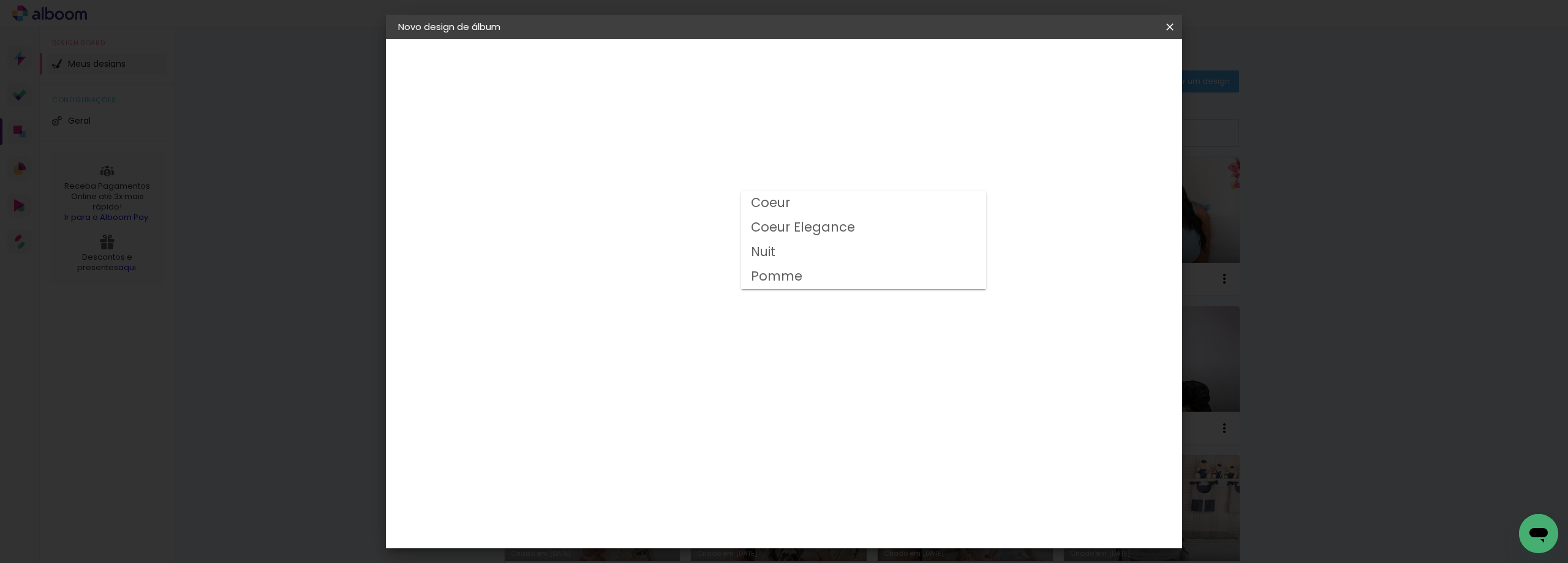
type input "Nuit"
click at [681, 553] on span "20 × 20" at bounding box center [652, 569] width 57 height 32
click at [0, 0] on slot "Avançar" at bounding box center [0, 0] width 0 height 0
click at [1093, 64] on span "Iniciar design" at bounding box center [1065, 64] width 56 height 9
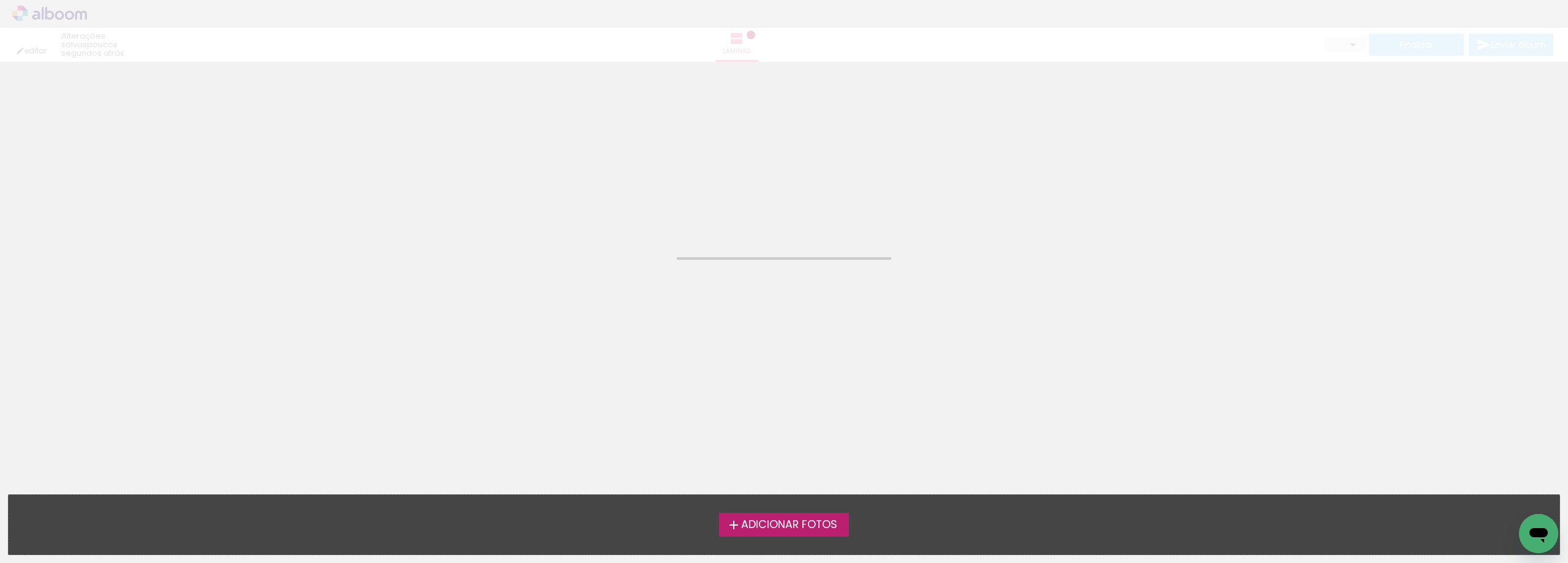
click at [749, 519] on span "Adicionar Fotos" at bounding box center [789, 524] width 96 height 11
click at [0, 0] on input "file" at bounding box center [0, 0] width 0 height 0
